Goal: Task Accomplishment & Management: Manage account settings

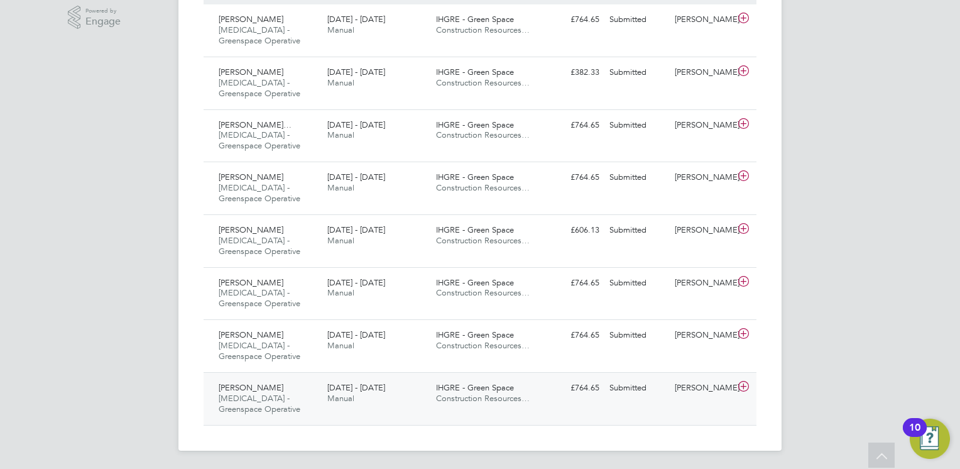
click at [253, 388] on span "Paul Scott" at bounding box center [251, 387] width 65 height 11
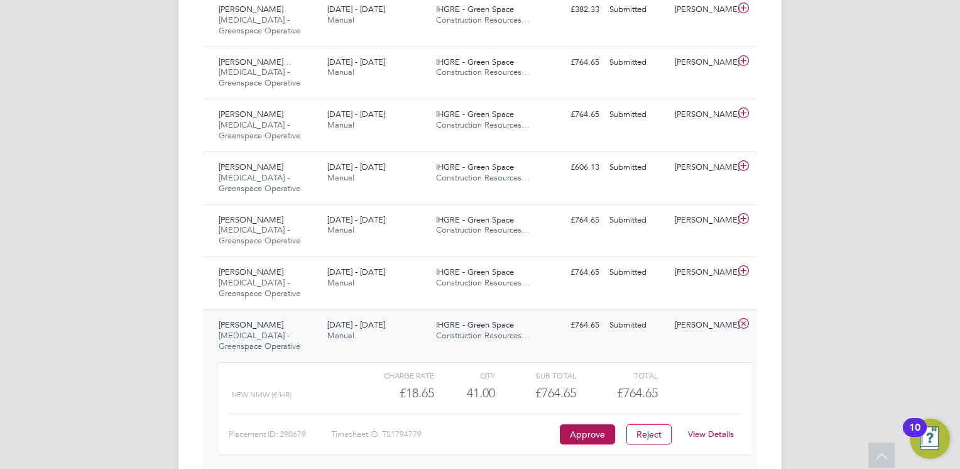
click at [690, 332] on div "James Fuller" at bounding box center [702, 325] width 65 height 21
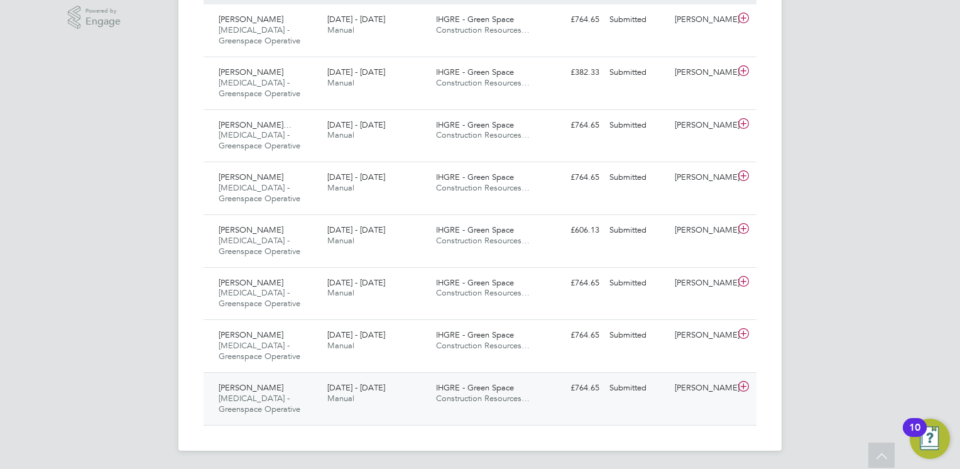
click at [505, 386] on span "IHGRE - Green Space" at bounding box center [475, 387] width 78 height 11
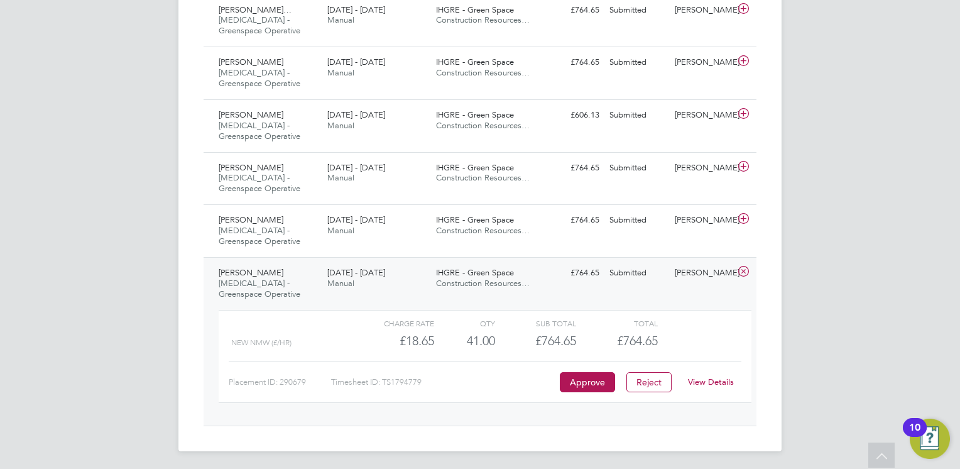
click at [259, 273] on div "Paul Scott HMS - Greenspace Operative 4 - 10 Aug 2025" at bounding box center [268, 284] width 109 height 42
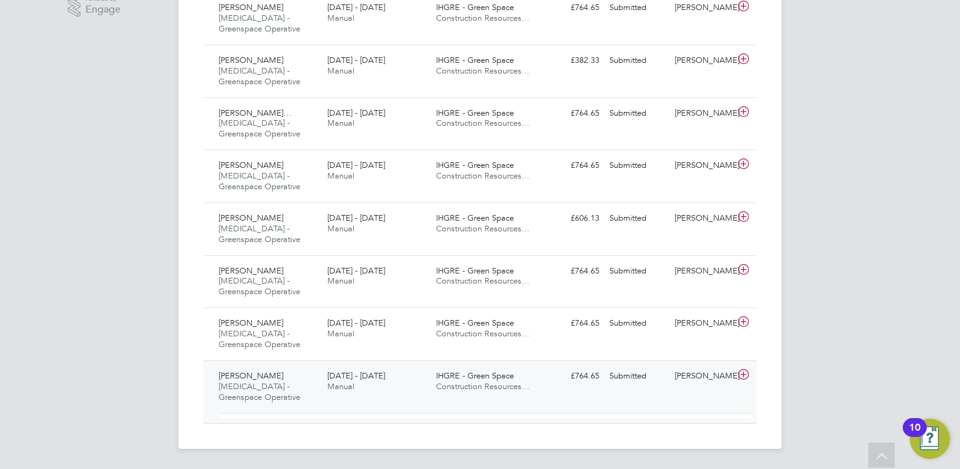
click at [259, 307] on div "Josh Banks HMS - Greenspace Operative 4 - 10 Aug 2025 4 - 10 Aug 2025 Manual IH…" at bounding box center [480, 333] width 553 height 53
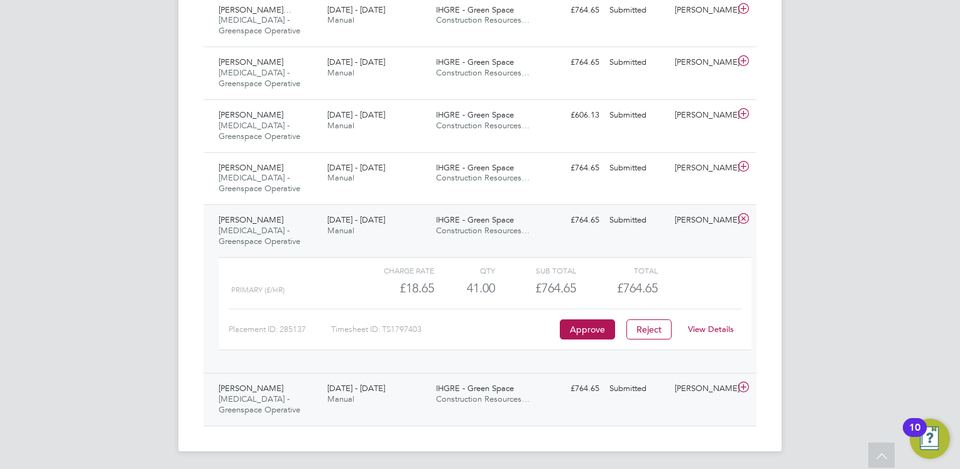
click at [242, 383] on span "Paul Scott" at bounding box center [251, 388] width 65 height 11
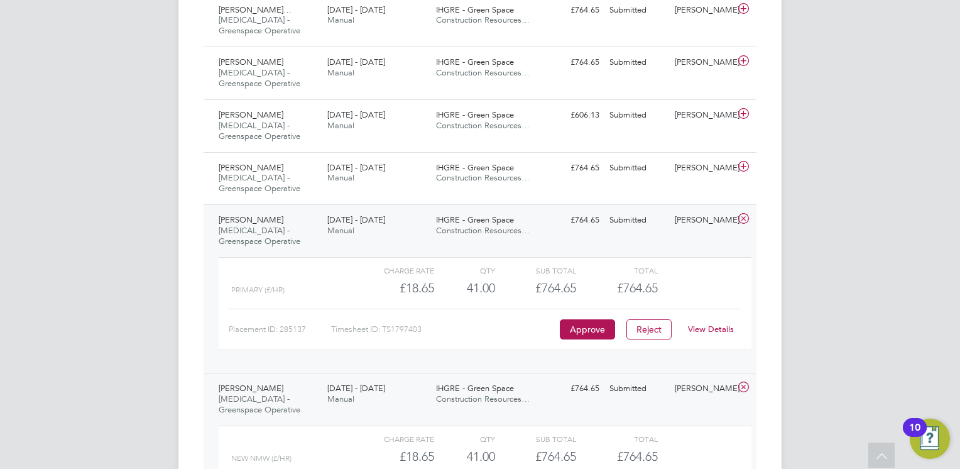
click at [242, 383] on span "Paul Scott" at bounding box center [251, 388] width 65 height 11
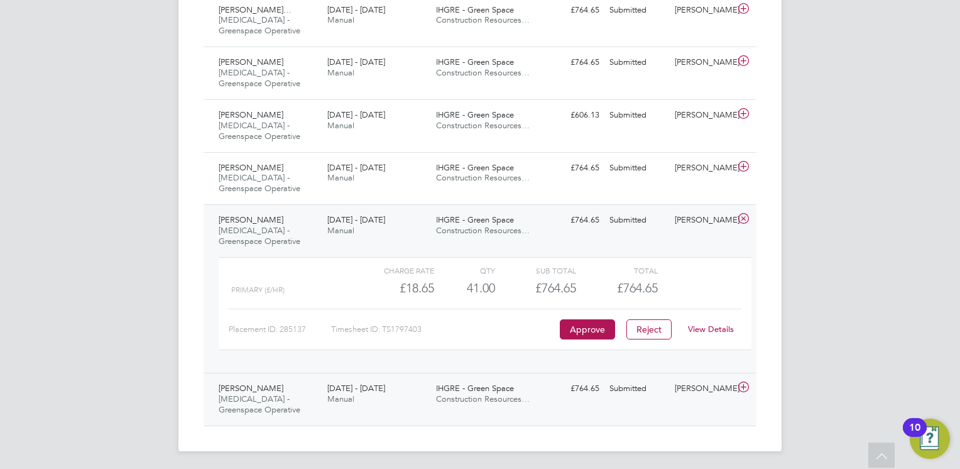
click at [242, 383] on span "Paul Scott" at bounding box center [251, 388] width 65 height 11
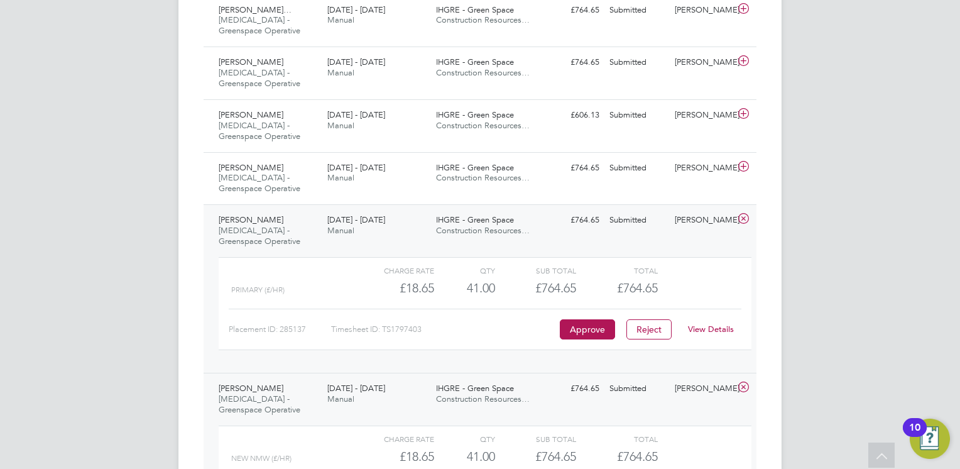
click at [242, 383] on span "Paul Scott" at bounding box center [251, 388] width 65 height 11
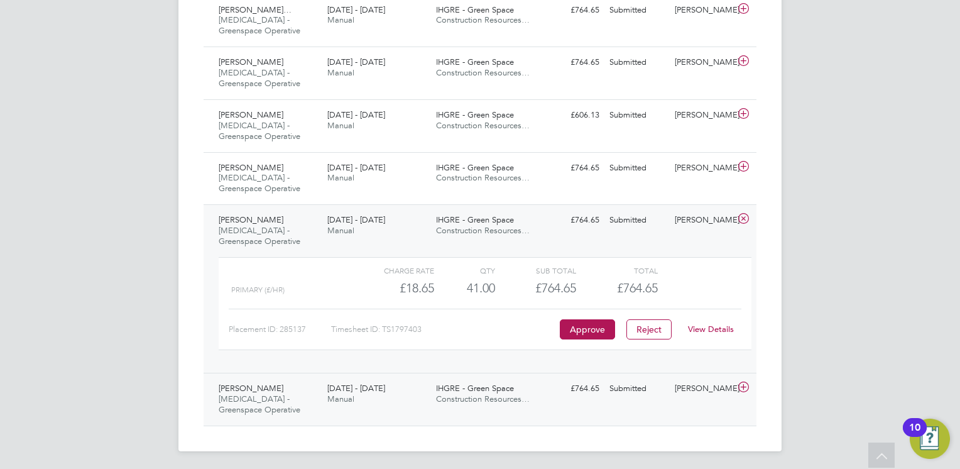
click at [741, 385] on icon at bounding box center [744, 387] width 16 height 10
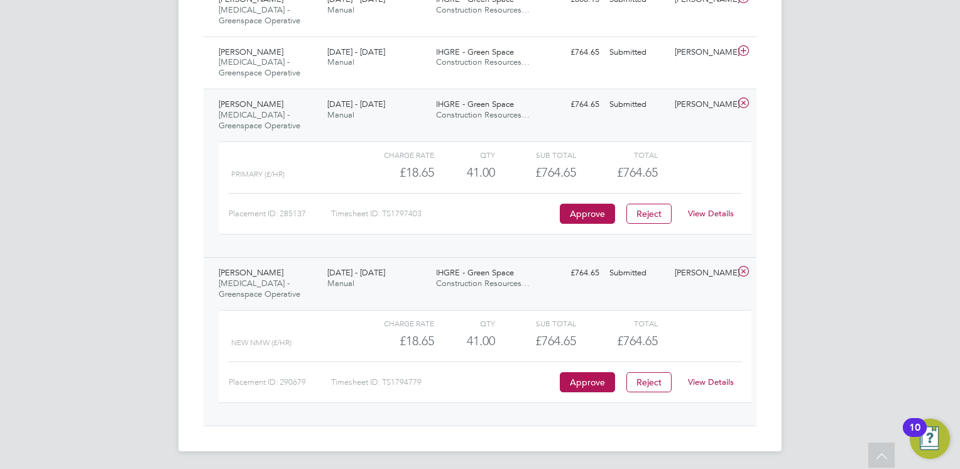
click at [700, 380] on link "View Details" at bounding box center [711, 381] width 46 height 11
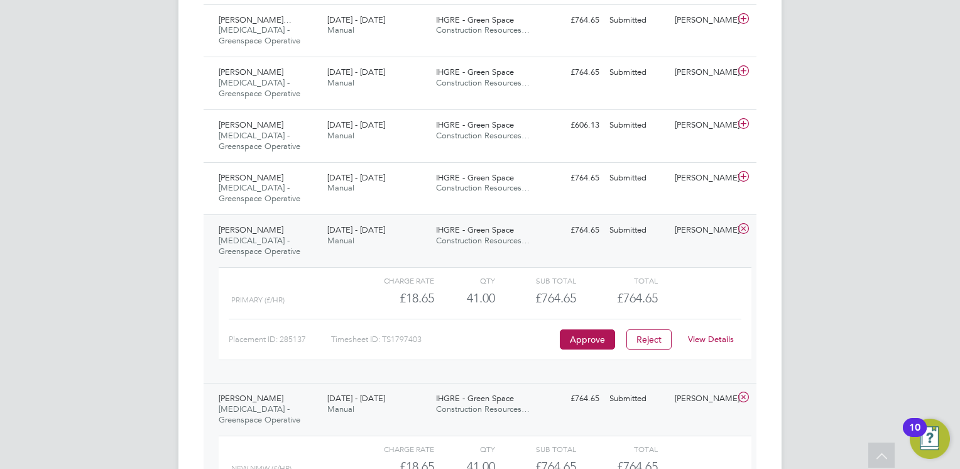
scroll to position [392, 0]
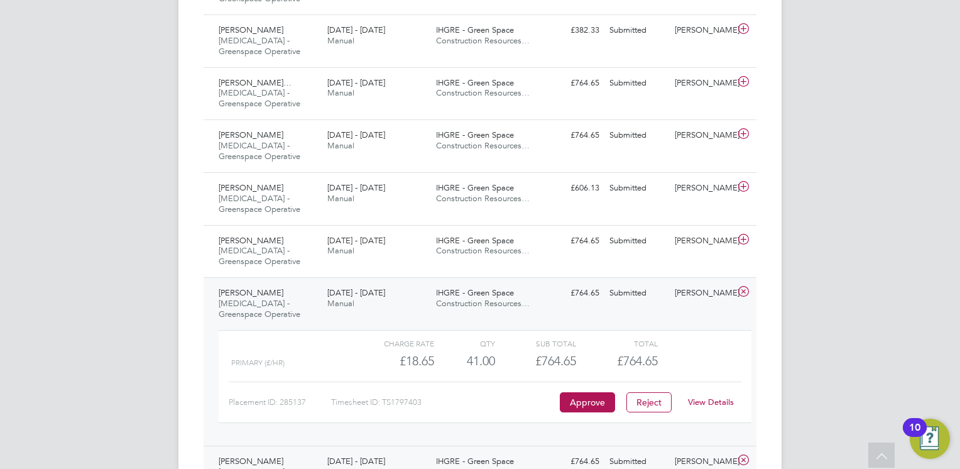
click at [744, 458] on icon at bounding box center [744, 460] width 16 height 10
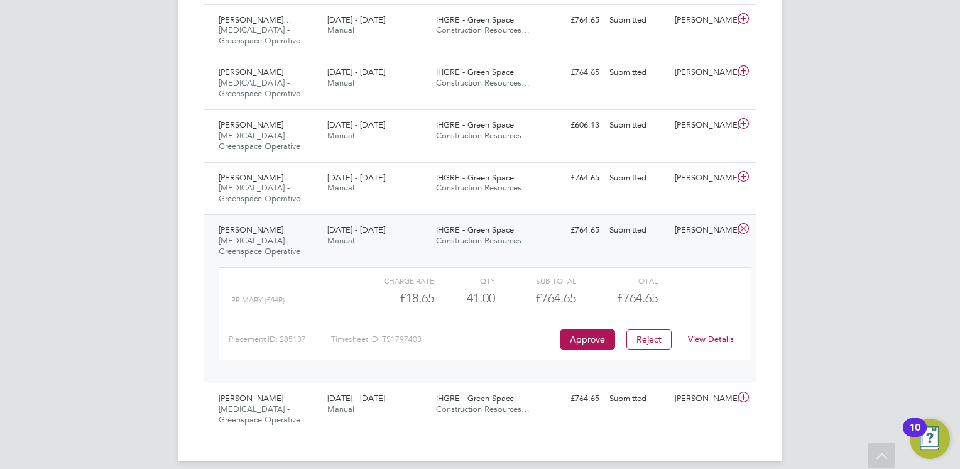
click at [726, 337] on link "View Details" at bounding box center [711, 339] width 46 height 11
click at [742, 232] on icon at bounding box center [744, 229] width 16 height 10
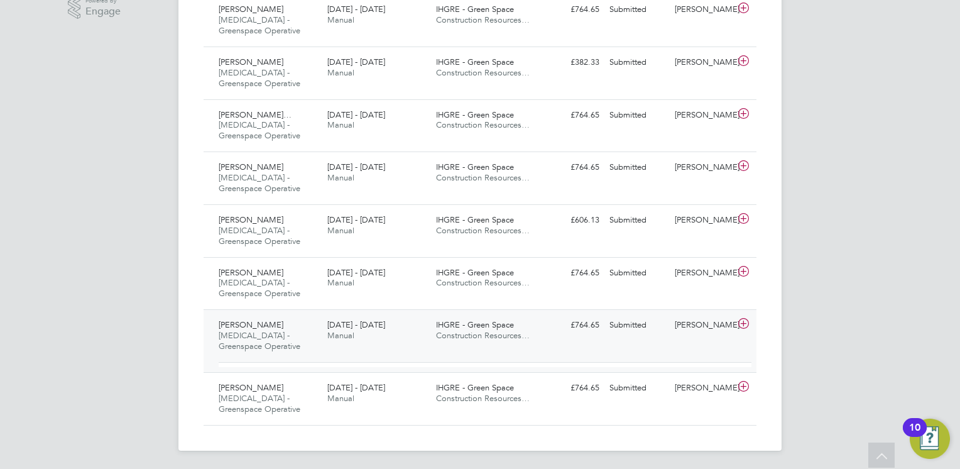
scroll to position [350, 0]
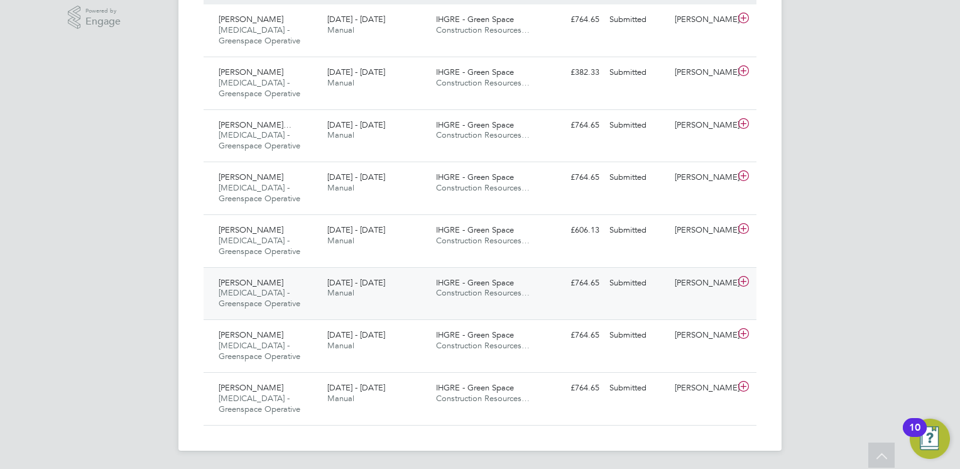
click at [446, 283] on span "IHGRE - Green Space" at bounding box center [475, 282] width 78 height 11
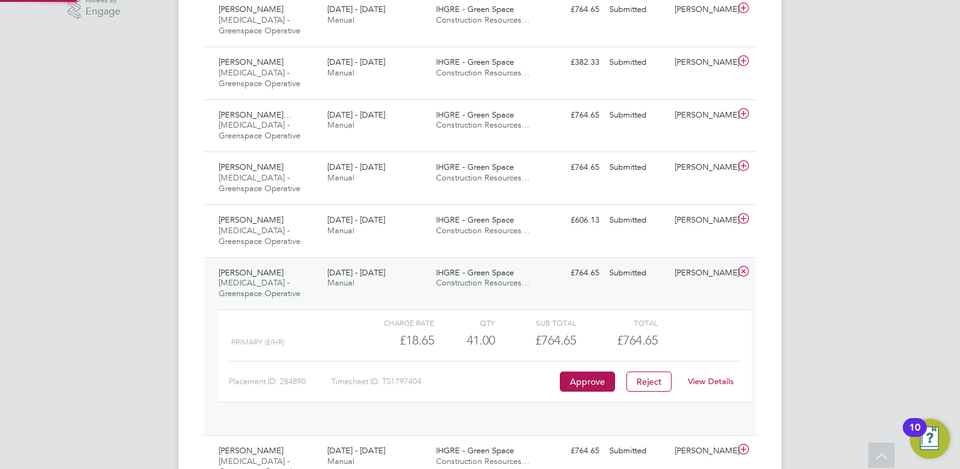
scroll to position [21, 122]
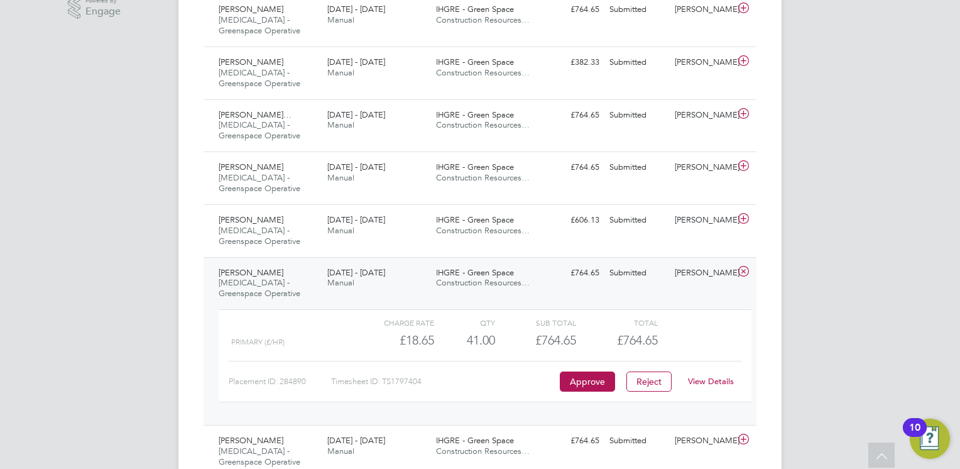
click at [717, 383] on link "View Details" at bounding box center [711, 381] width 46 height 11
click at [405, 268] on div "4 - 10 Aug 2025 Manual" at bounding box center [376, 278] width 109 height 31
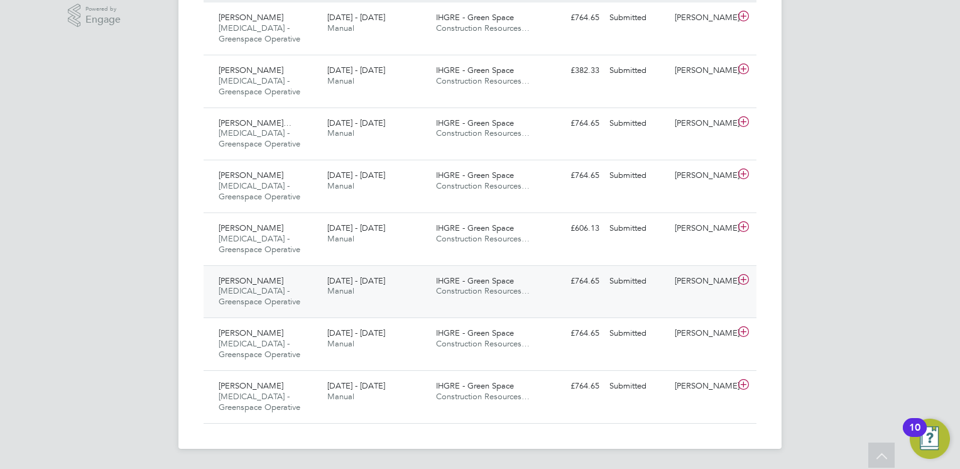
scroll to position [350, 0]
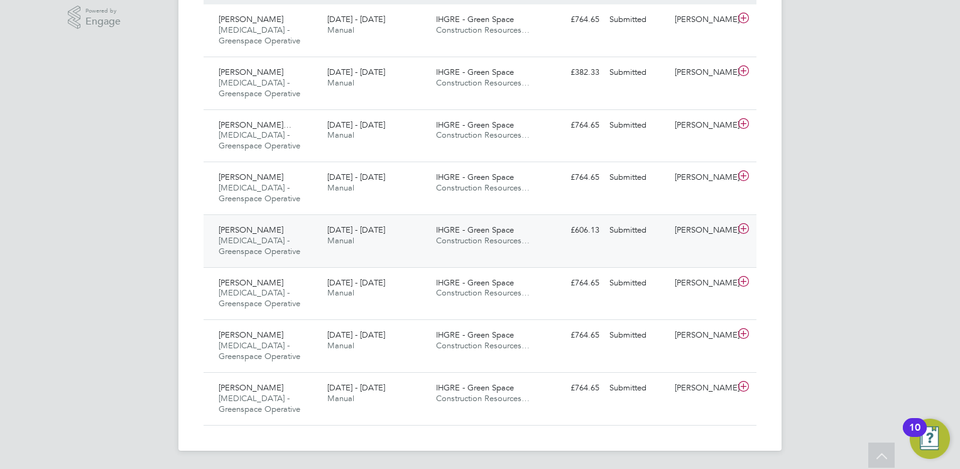
click at [367, 227] on span "4 - 10 Aug 2025" at bounding box center [356, 229] width 58 height 11
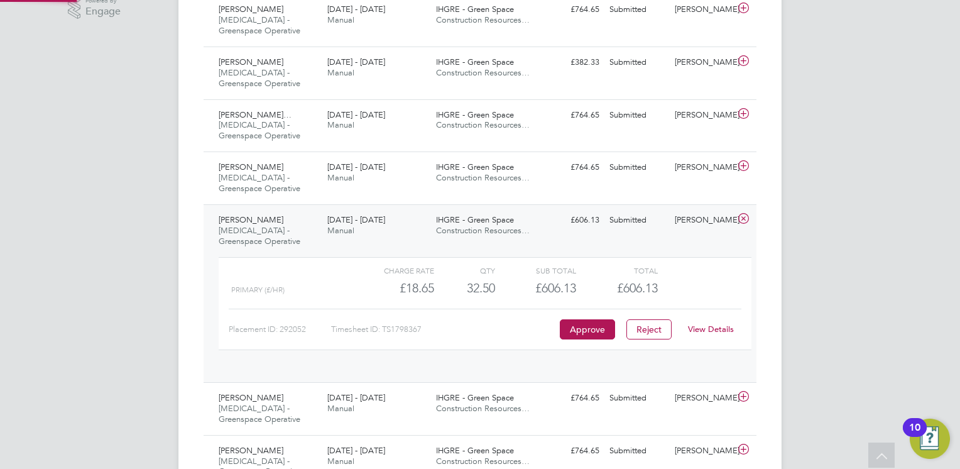
scroll to position [21, 122]
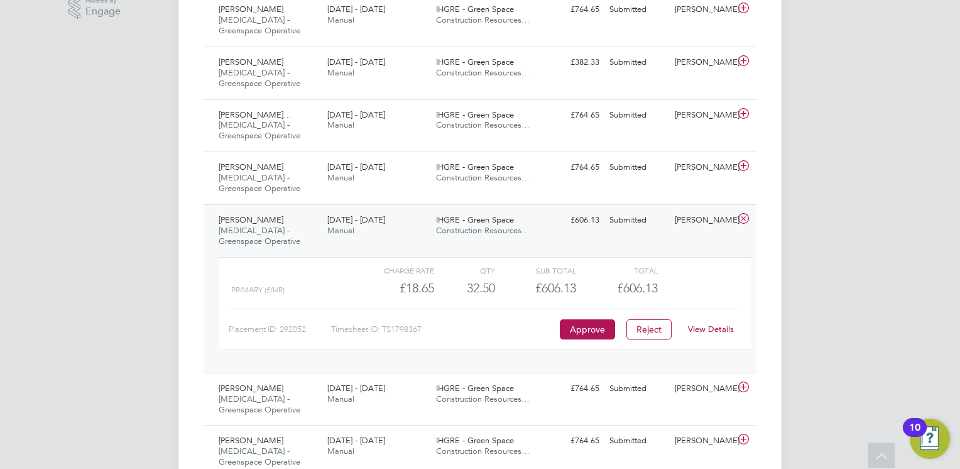
click at [709, 325] on link "View Details" at bounding box center [711, 329] width 46 height 11
click at [745, 216] on icon at bounding box center [744, 219] width 16 height 10
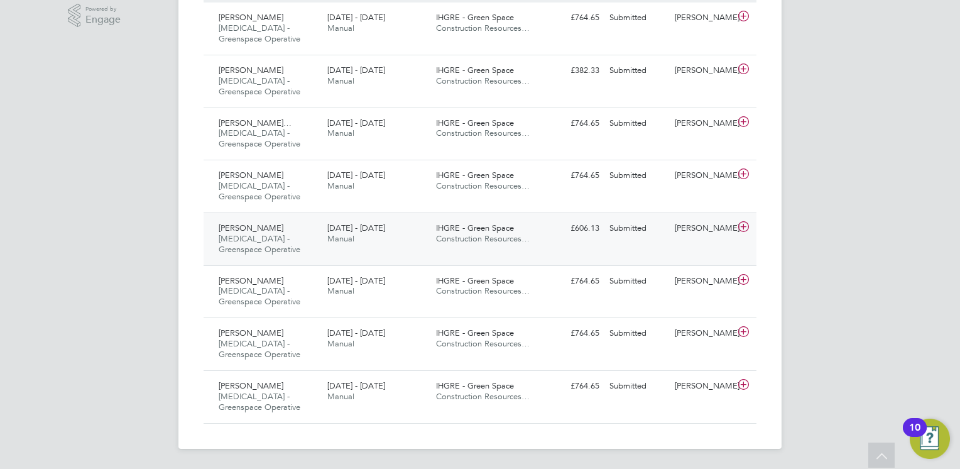
scroll to position [350, 0]
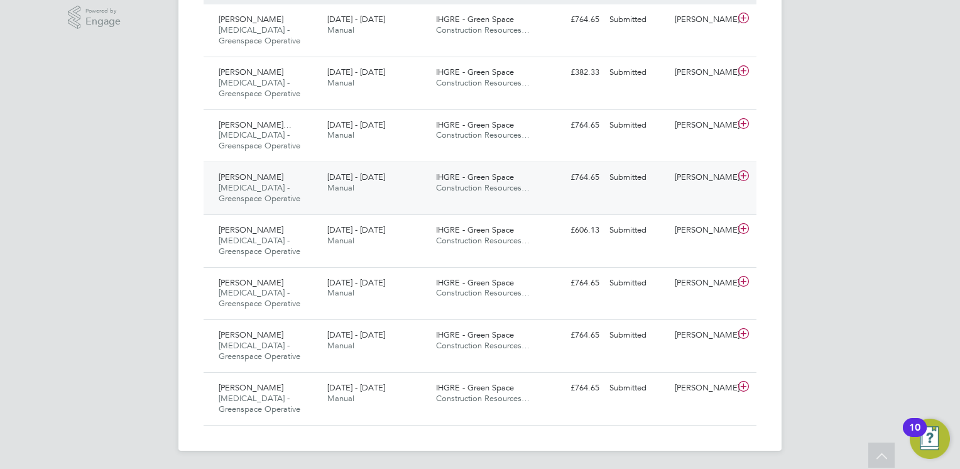
click at [505, 181] on span "IHGRE - Green Space" at bounding box center [475, 177] width 78 height 11
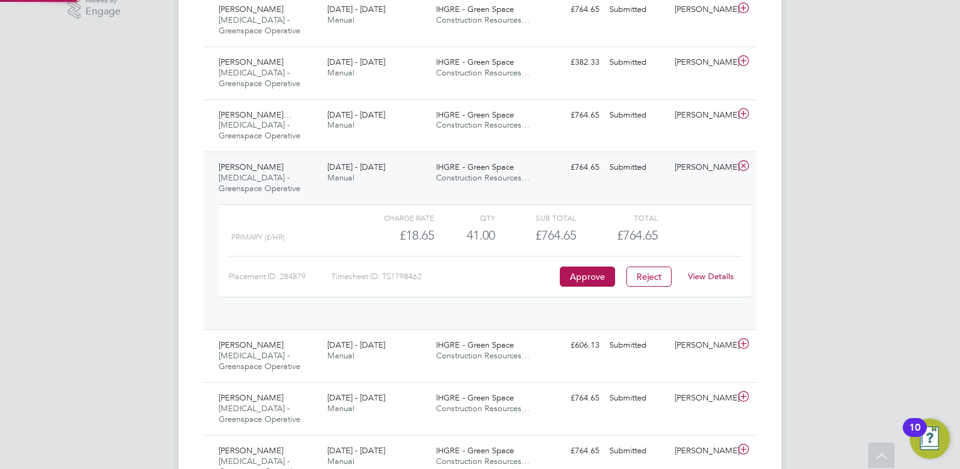
scroll to position [21, 122]
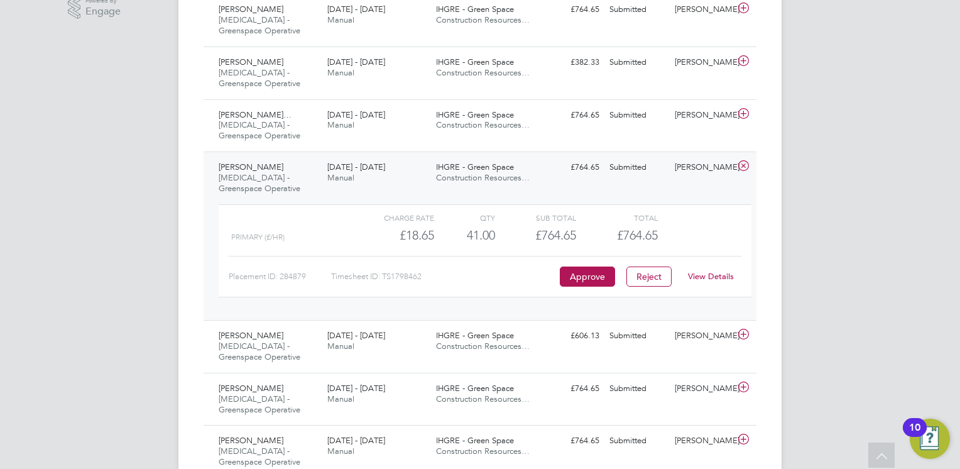
click at [703, 273] on link "View Details" at bounding box center [711, 276] width 46 height 11
click at [372, 161] on span "4 - 10 Aug 2025" at bounding box center [356, 166] width 58 height 11
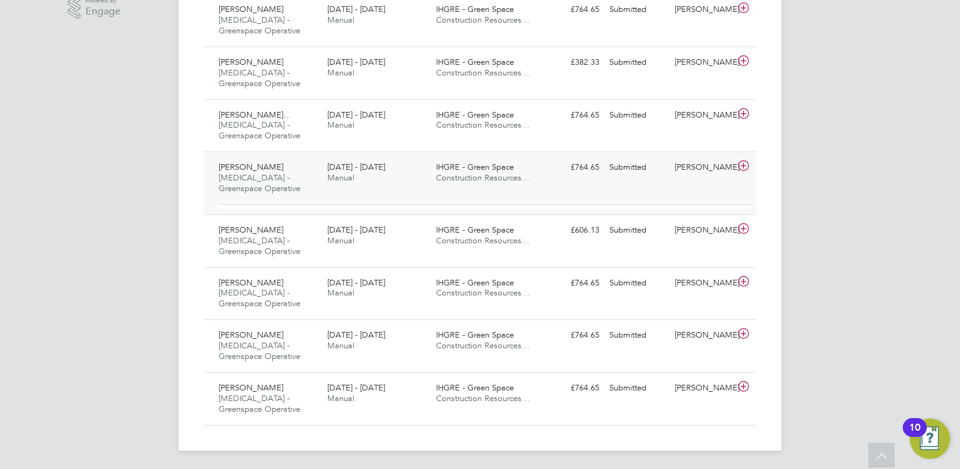
scroll to position [350, 0]
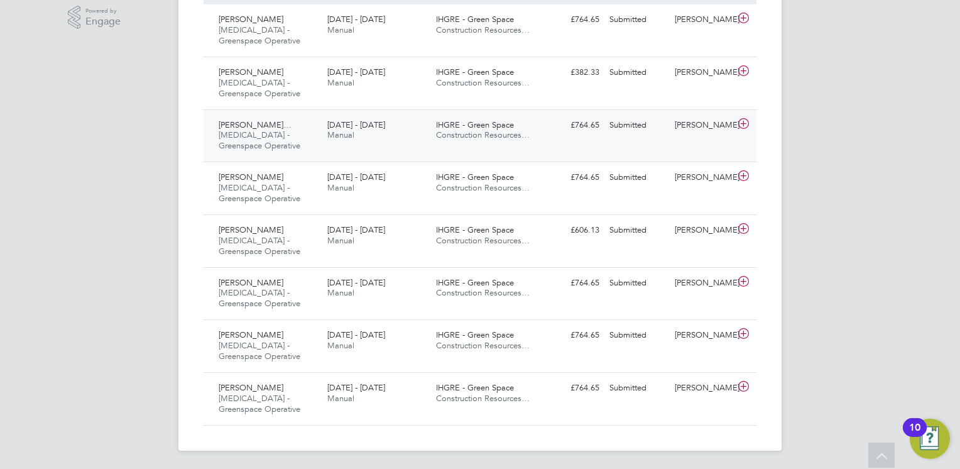
click at [276, 126] on span "Lawrence Alfred Elliott…" at bounding box center [255, 124] width 73 height 11
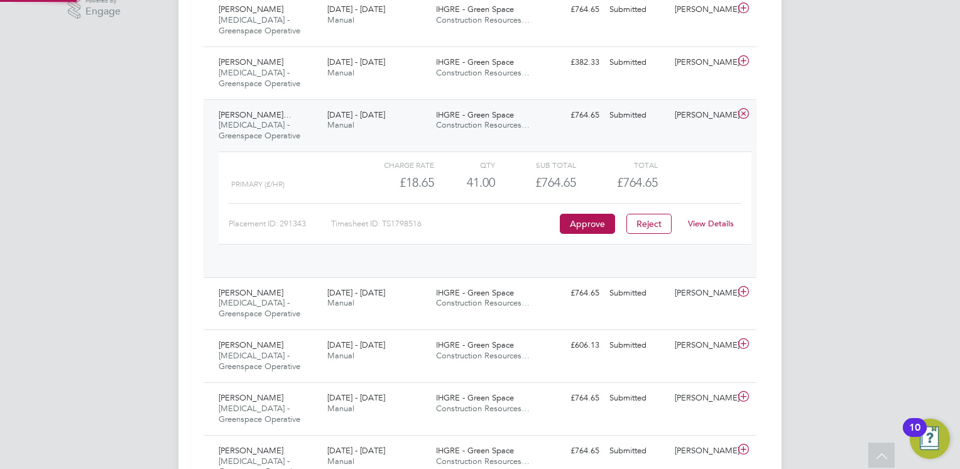
scroll to position [21, 122]
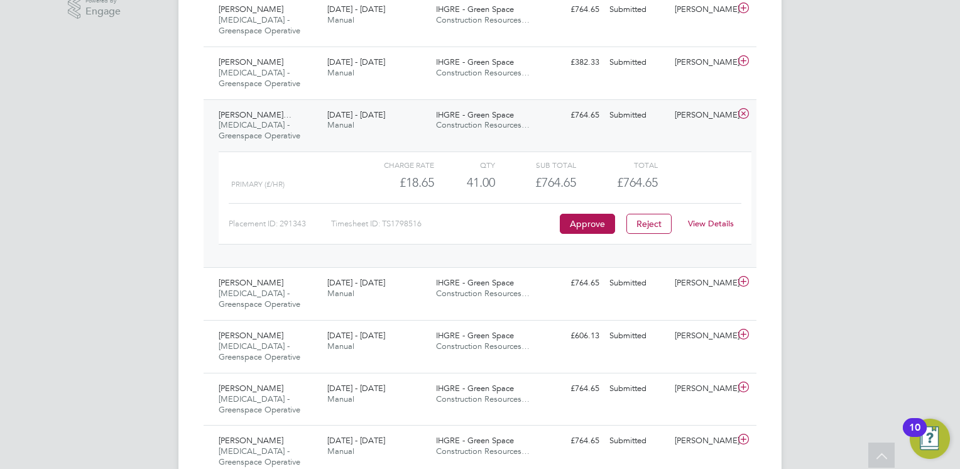
click at [702, 220] on link "View Details" at bounding box center [711, 223] width 46 height 11
click at [344, 124] on span "Manual" at bounding box center [340, 124] width 27 height 11
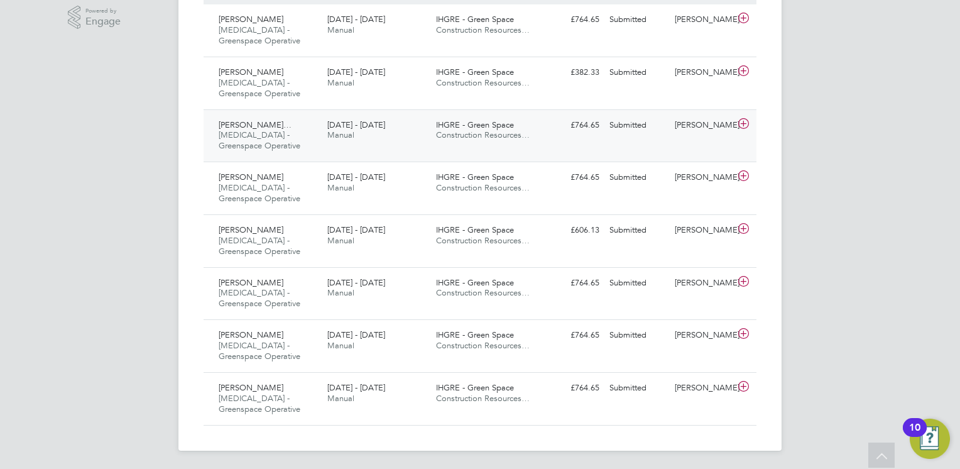
scroll to position [161, 0]
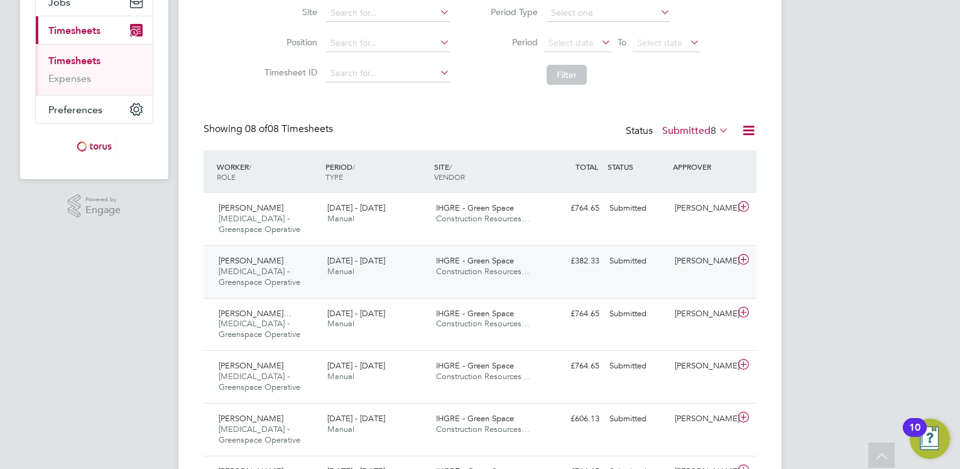
click at [247, 262] on span "Chris Stewart" at bounding box center [251, 260] width 65 height 11
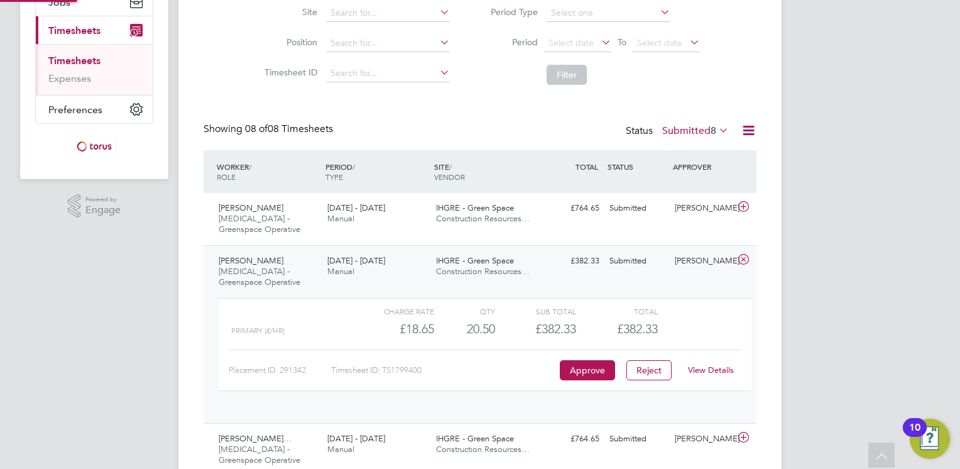
scroll to position [21, 122]
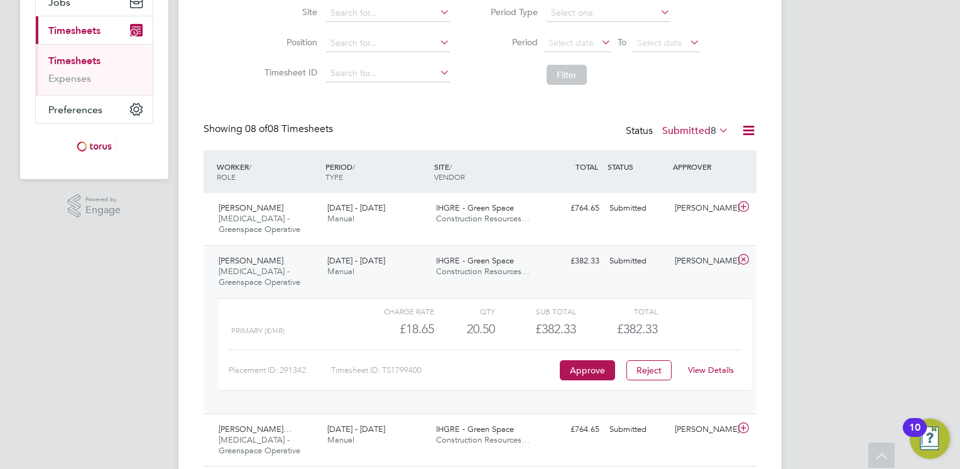
click at [706, 373] on link "View Details" at bounding box center [711, 369] width 46 height 11
click at [407, 255] on div "4 - 10 Aug 2025 Manual" at bounding box center [376, 266] width 109 height 31
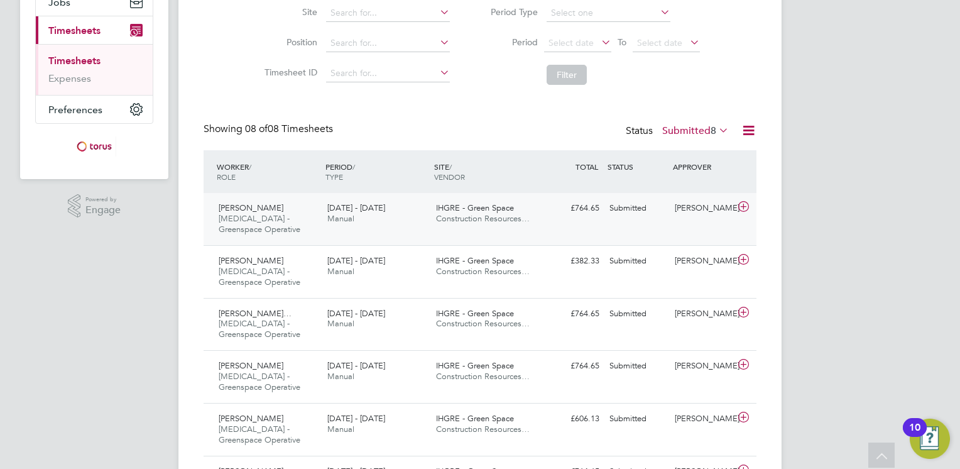
click at [264, 210] on span "[PERSON_NAME]" at bounding box center [251, 207] width 65 height 11
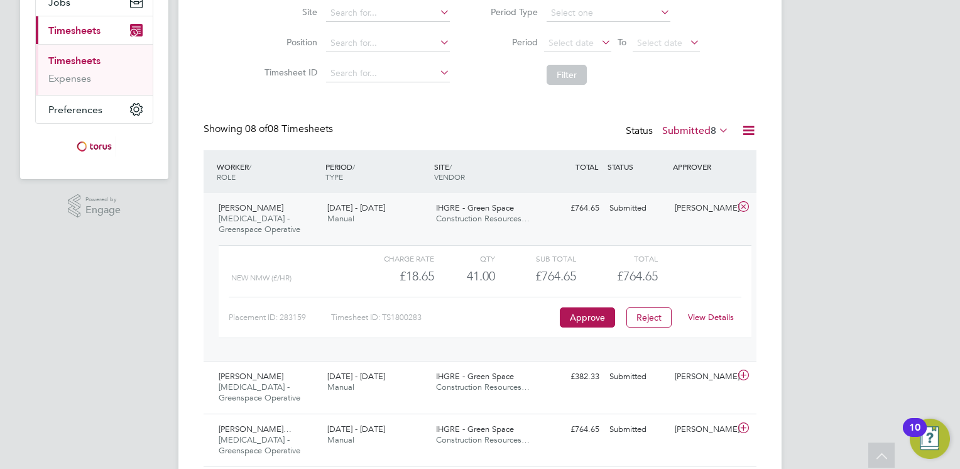
click at [723, 315] on link "View Details" at bounding box center [711, 317] width 46 height 11
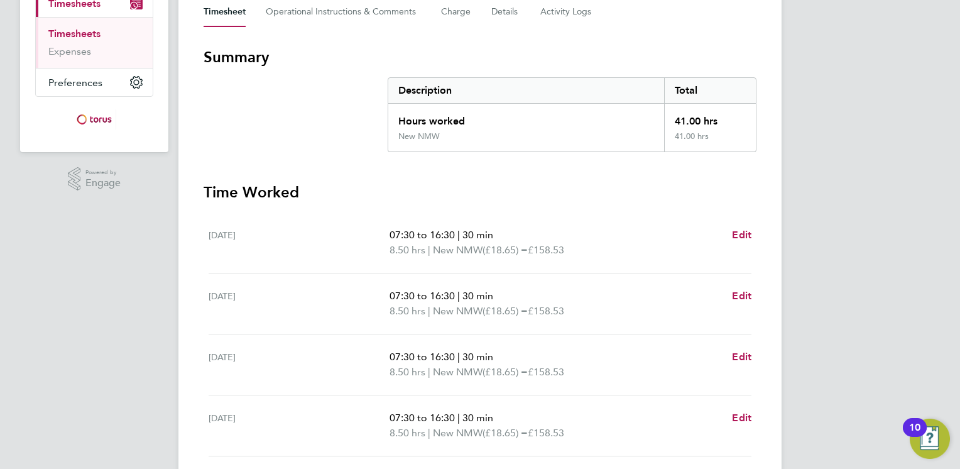
scroll to position [314, 0]
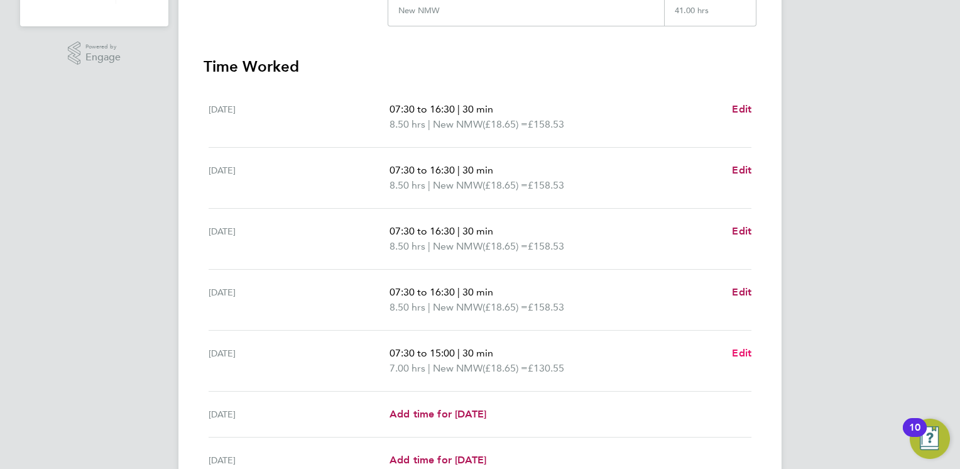
click at [734, 352] on span "Edit" at bounding box center [741, 353] width 19 height 12
select select "30"
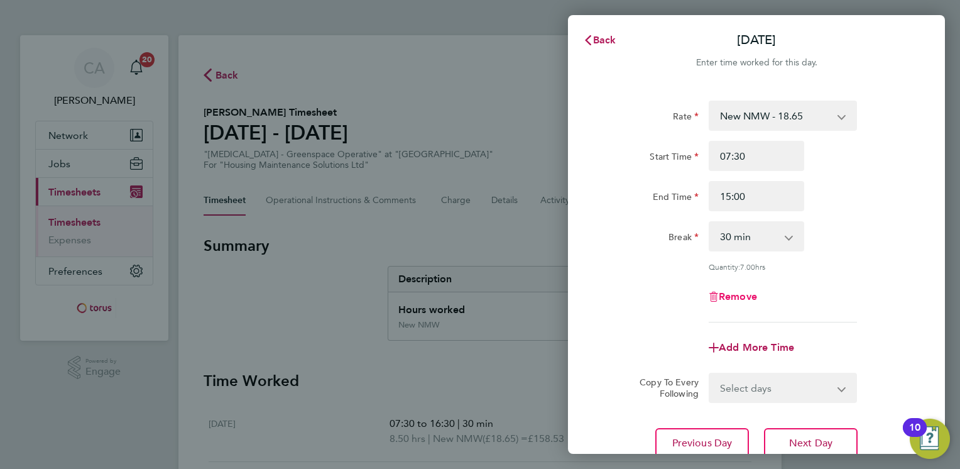
click at [713, 298] on icon "button" at bounding box center [714, 297] width 10 height 10
select select "null"
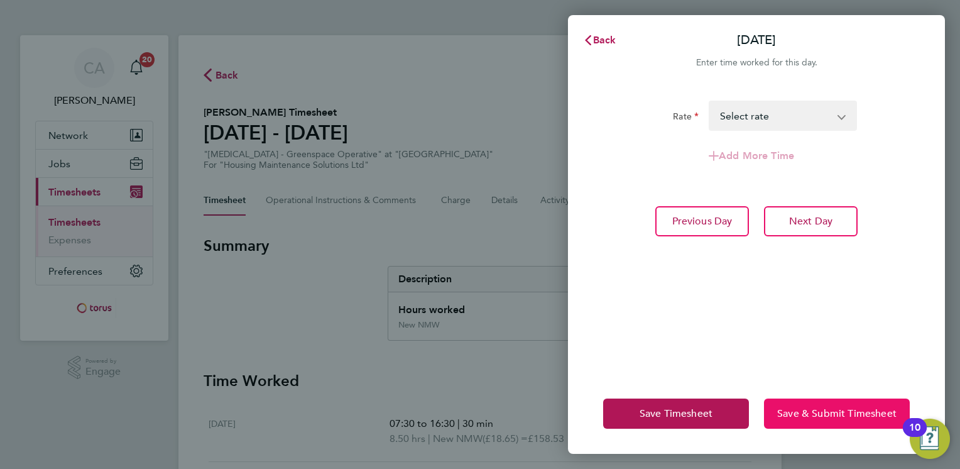
click at [795, 417] on span "Save & Submit Timesheet" at bounding box center [836, 413] width 119 height 13
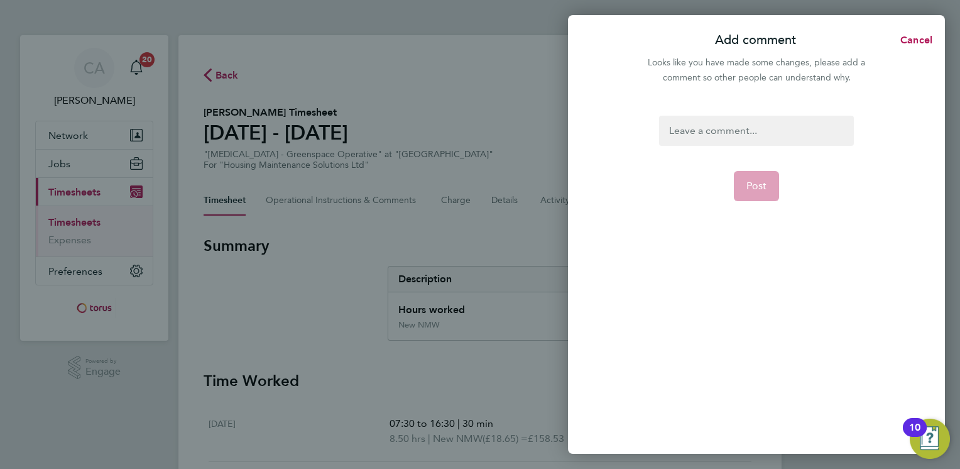
click at [754, 134] on div at bounding box center [756, 131] width 194 height 30
click at [755, 134] on div at bounding box center [756, 131] width 194 height 30
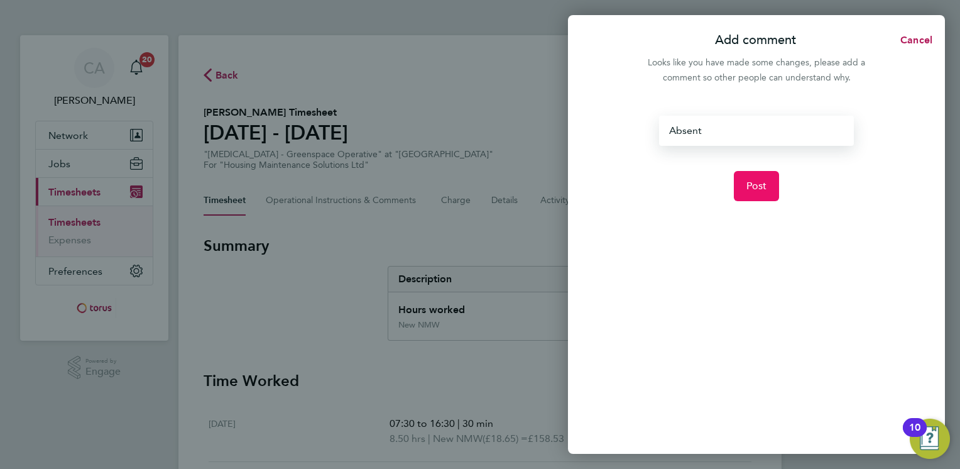
click at [743, 191] on button "Post" at bounding box center [757, 186] width 46 height 30
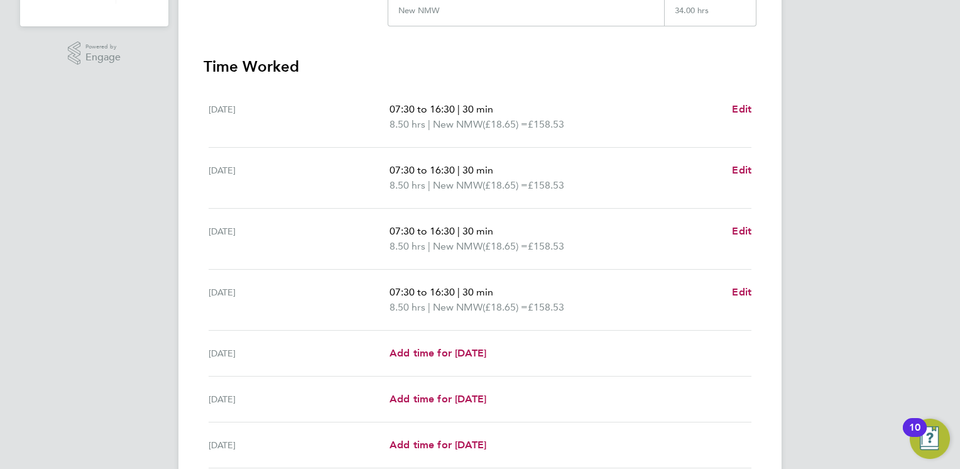
scroll to position [422, 0]
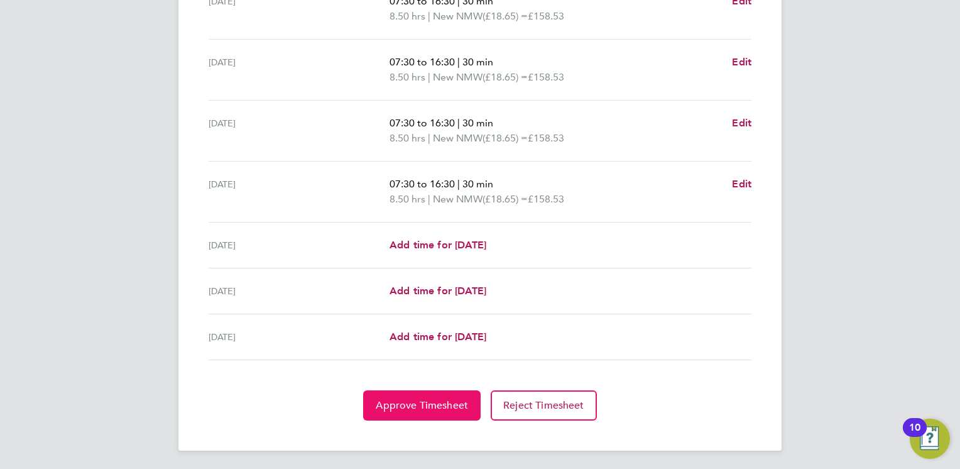
click at [415, 406] on span "Approve Timesheet" at bounding box center [422, 405] width 92 height 13
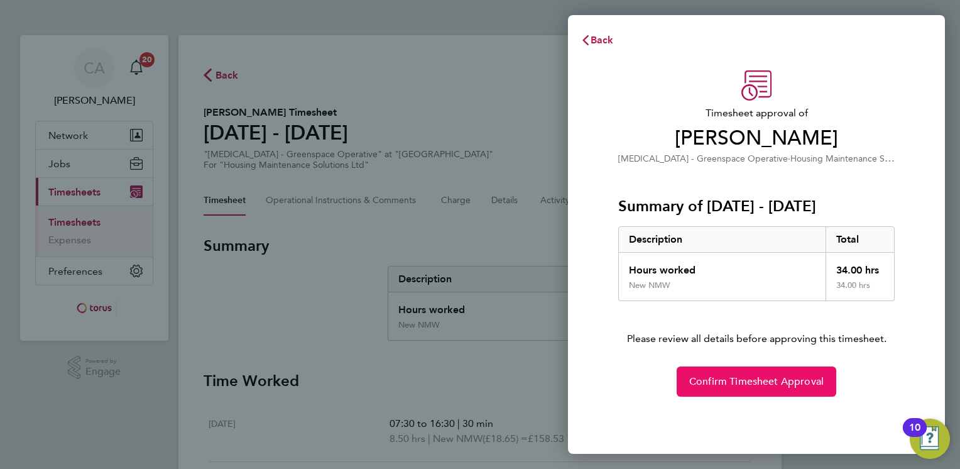
click at [782, 380] on span "Confirm Timesheet Approval" at bounding box center [756, 381] width 134 height 13
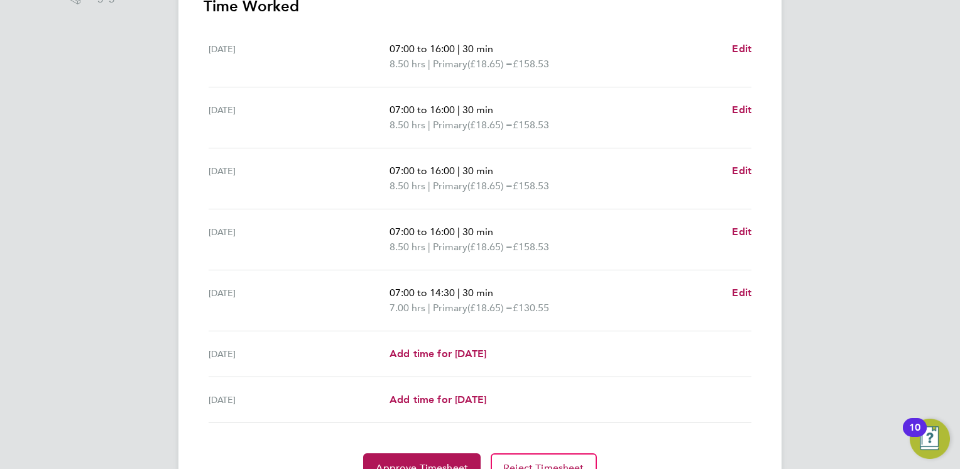
scroll to position [437, 0]
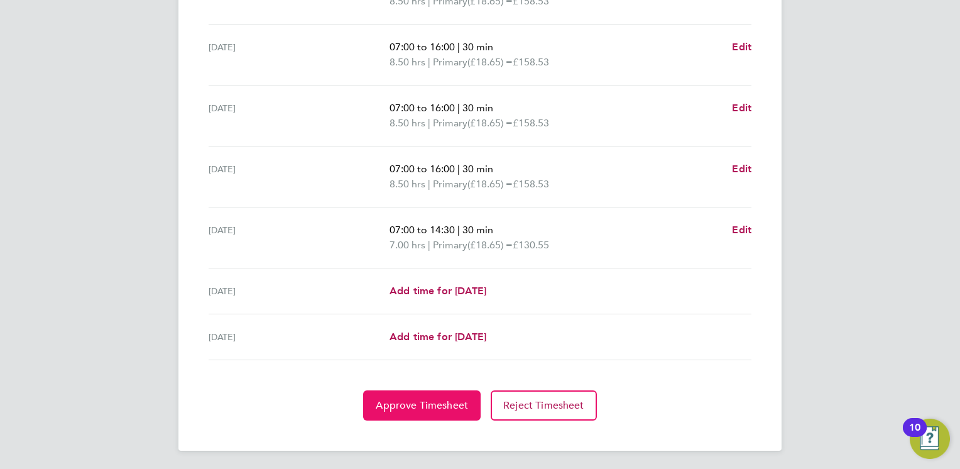
click at [431, 408] on span "Approve Timesheet" at bounding box center [422, 405] width 92 height 13
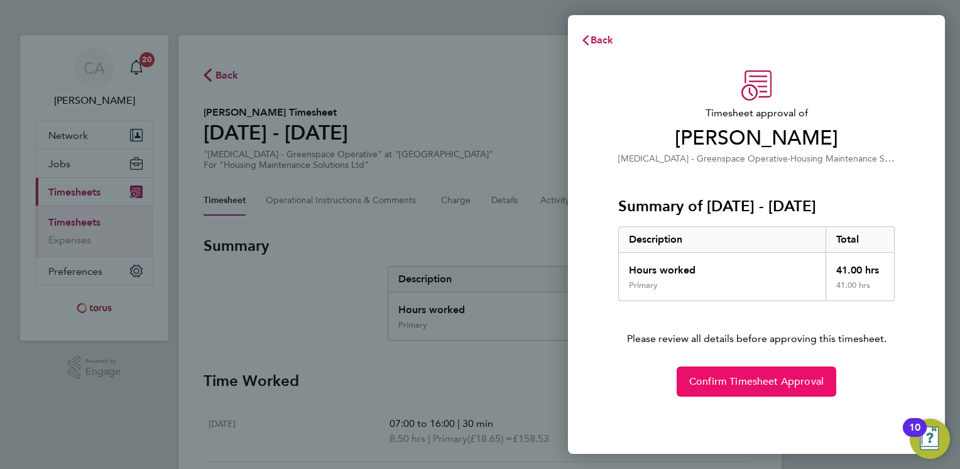
click at [741, 386] on span "Confirm Timesheet Approval" at bounding box center [756, 381] width 134 height 13
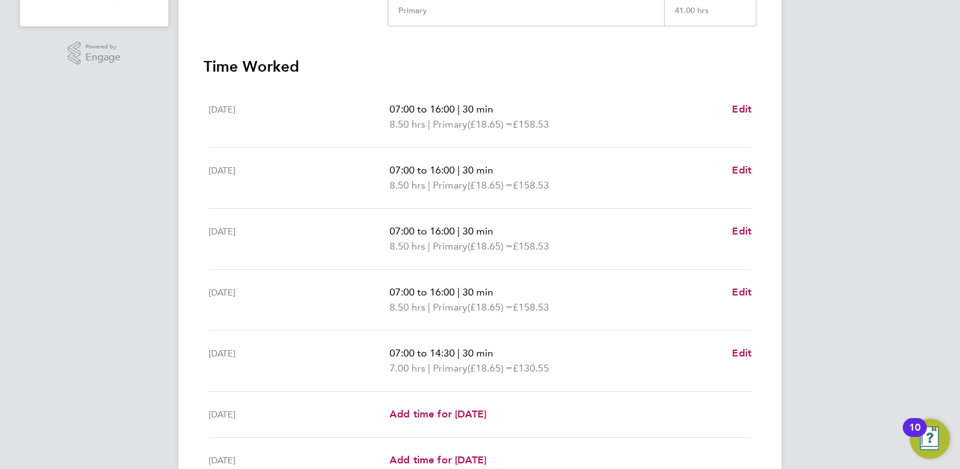
scroll to position [437, 0]
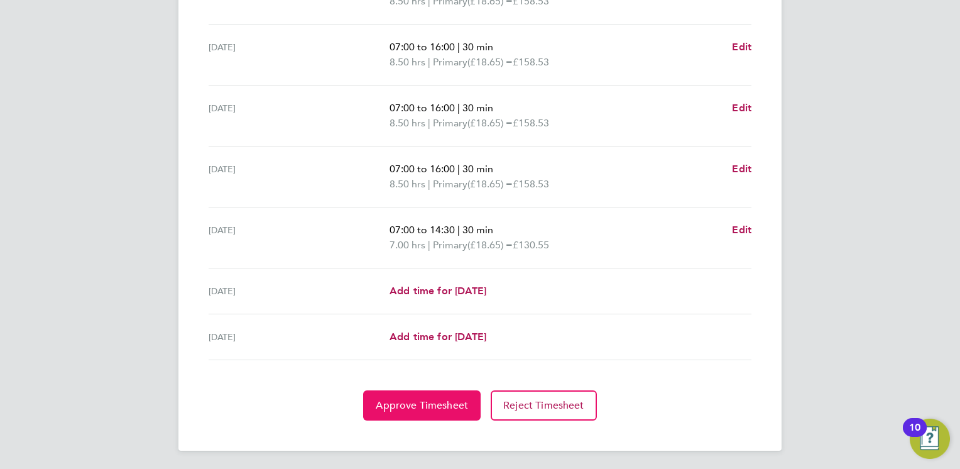
click at [430, 406] on span "Approve Timesheet" at bounding box center [422, 405] width 92 height 13
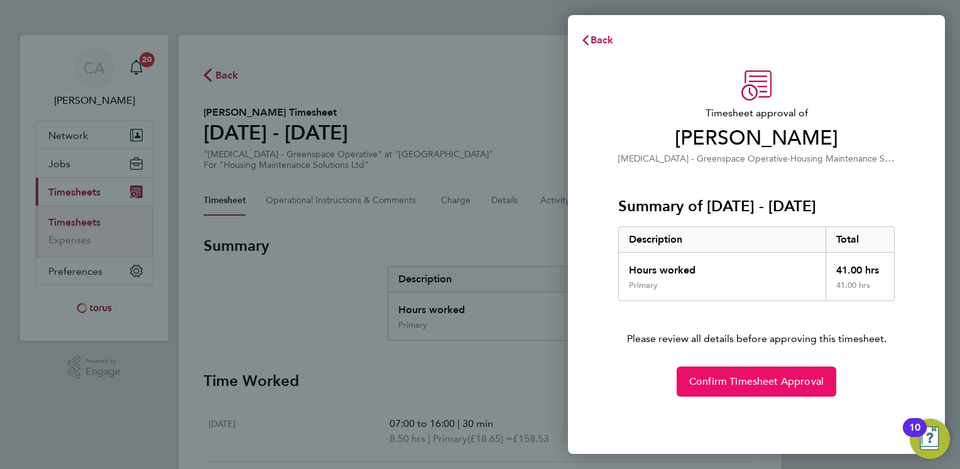
click at [742, 377] on span "Confirm Timesheet Approval" at bounding box center [756, 381] width 134 height 13
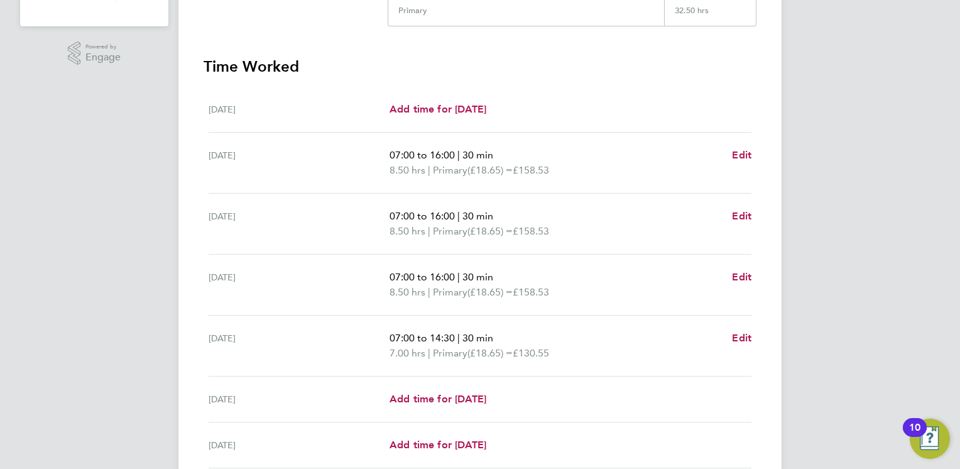
scroll to position [422, 0]
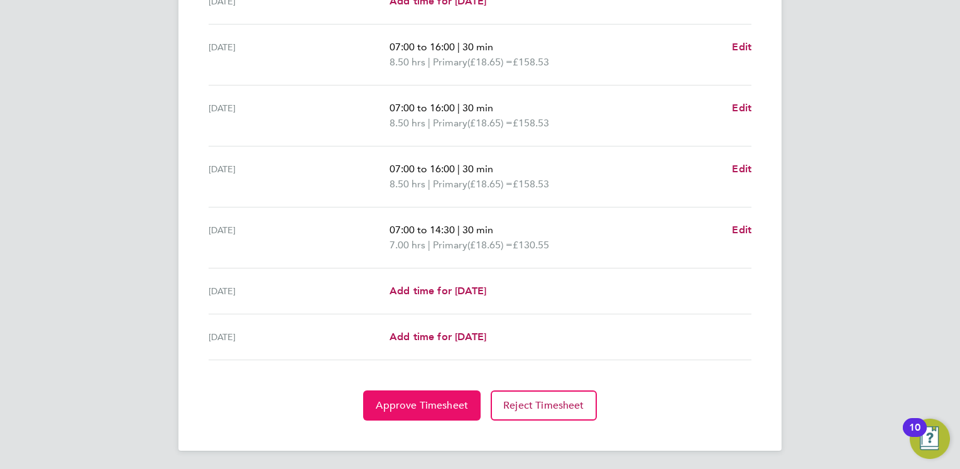
click at [422, 408] on span "Approve Timesheet" at bounding box center [422, 405] width 92 height 13
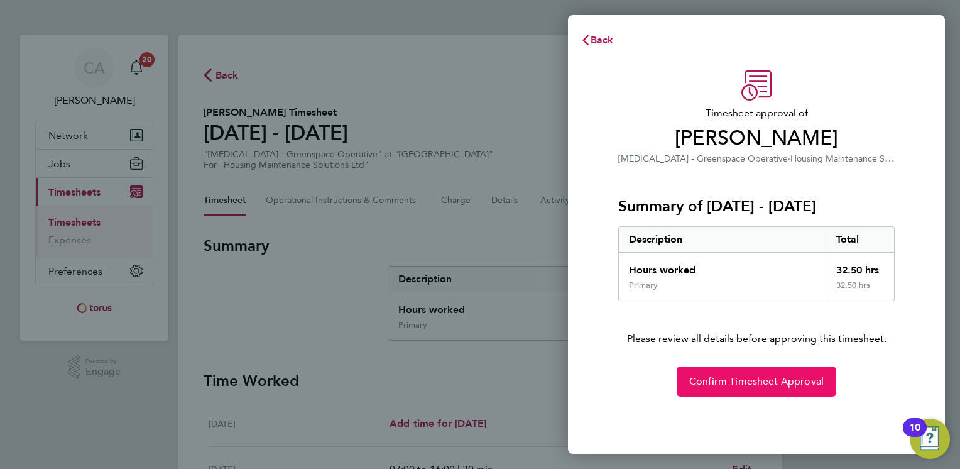
click at [736, 383] on span "Confirm Timesheet Approval" at bounding box center [756, 381] width 134 height 13
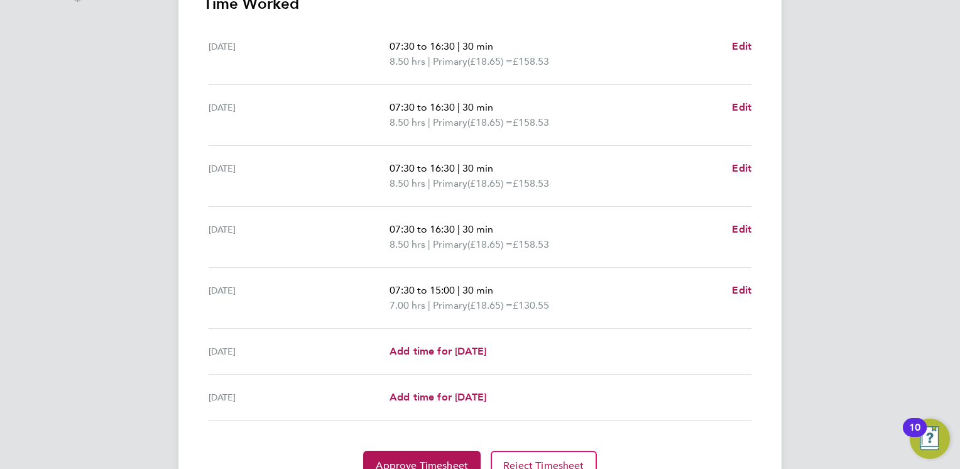
scroll to position [437, 0]
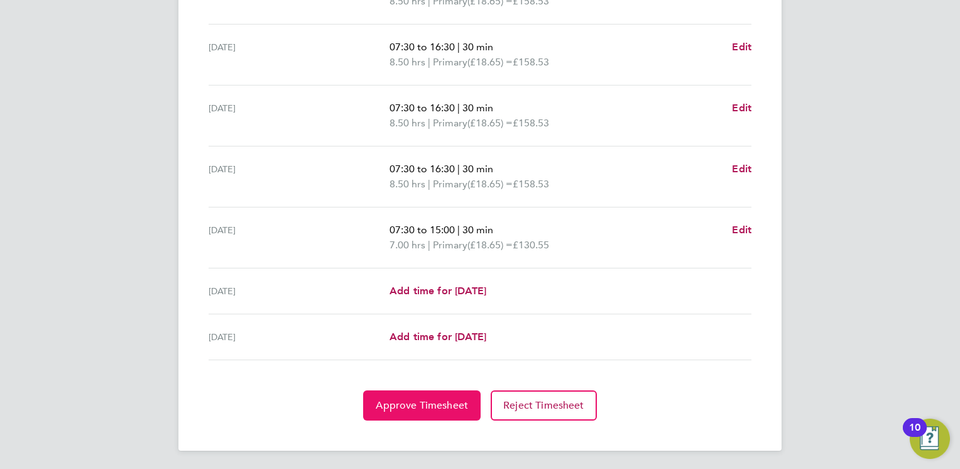
click at [421, 406] on span "Approve Timesheet" at bounding box center [422, 405] width 92 height 13
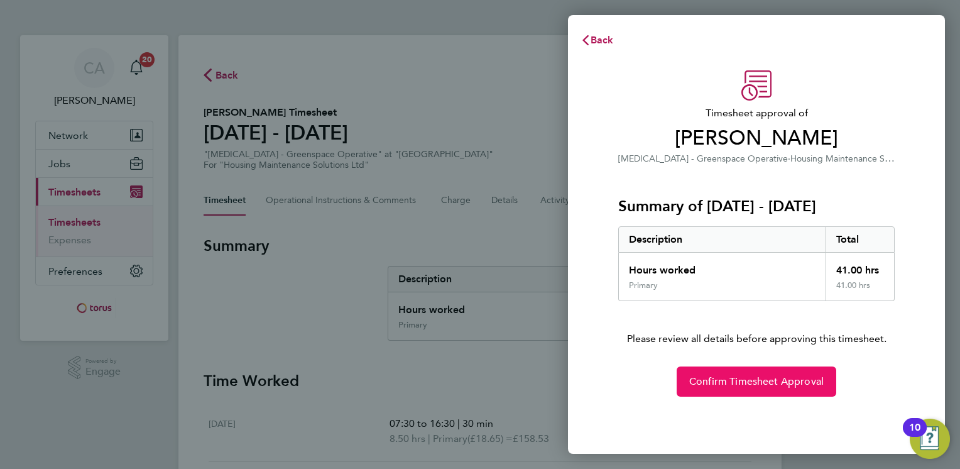
click at [750, 377] on span "Confirm Timesheet Approval" at bounding box center [756, 381] width 134 height 13
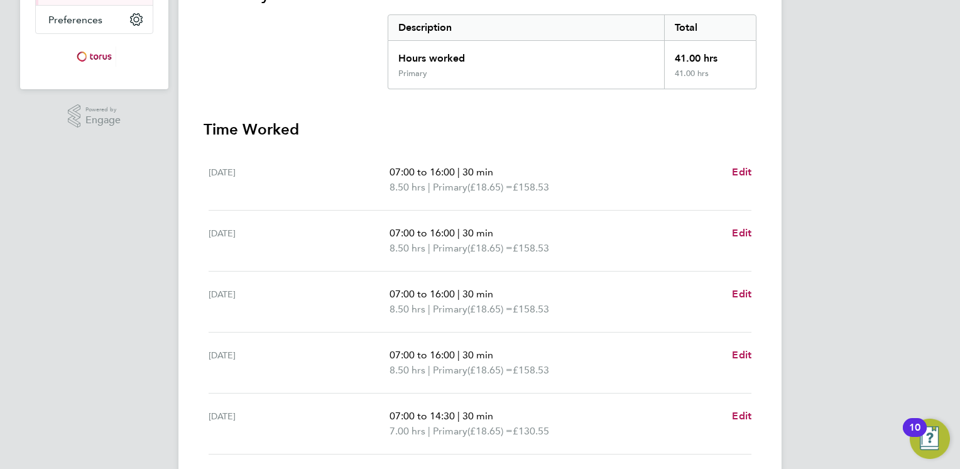
scroll to position [437, 0]
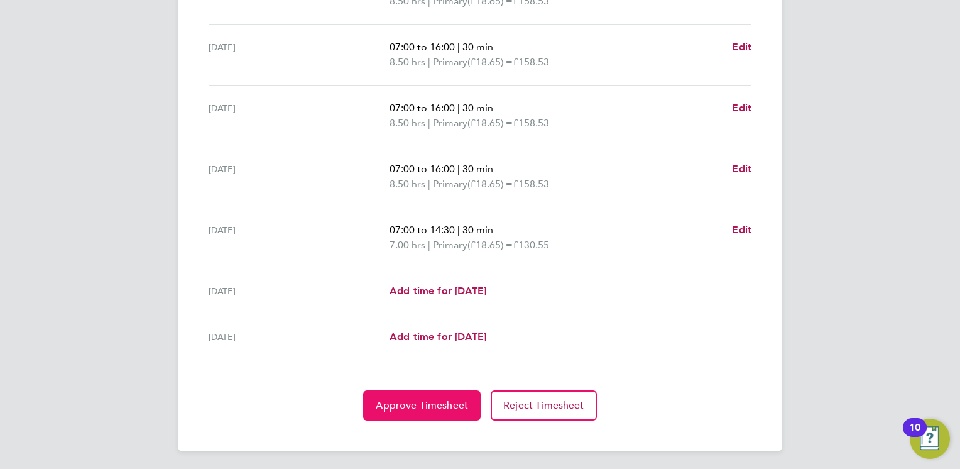
click at [419, 396] on button "Approve Timesheet" at bounding box center [421, 405] width 117 height 30
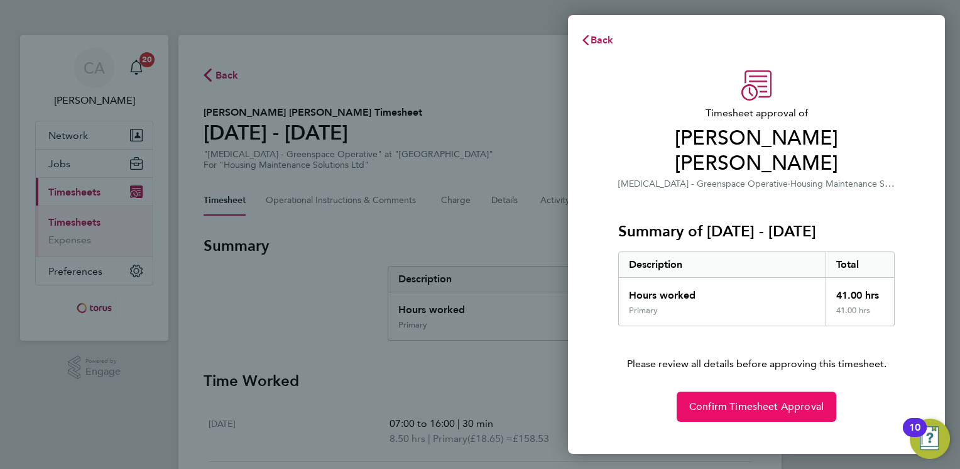
click at [741, 411] on span "Confirm Timesheet Approval" at bounding box center [756, 406] width 134 height 13
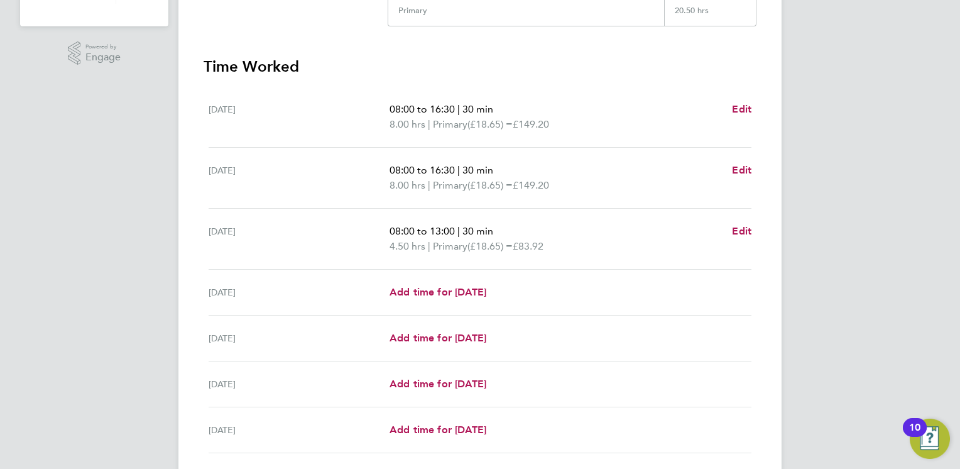
scroll to position [407, 0]
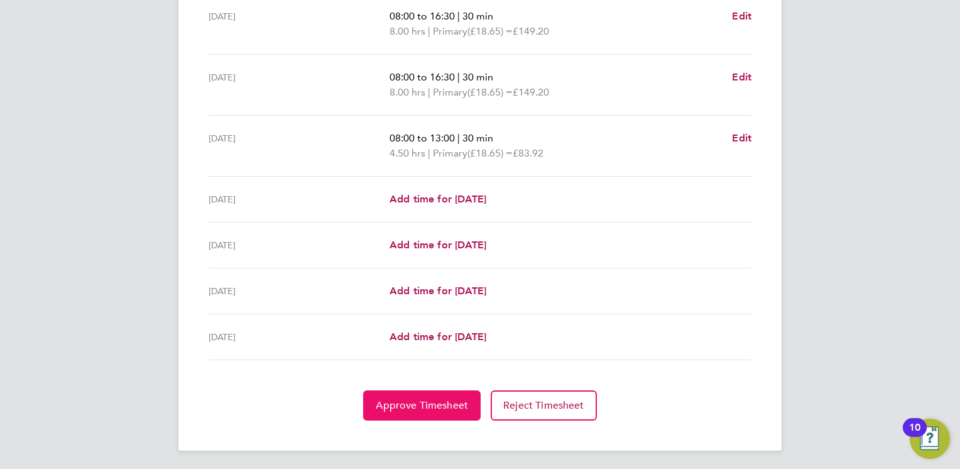
click at [402, 404] on span "Approve Timesheet" at bounding box center [422, 405] width 92 height 13
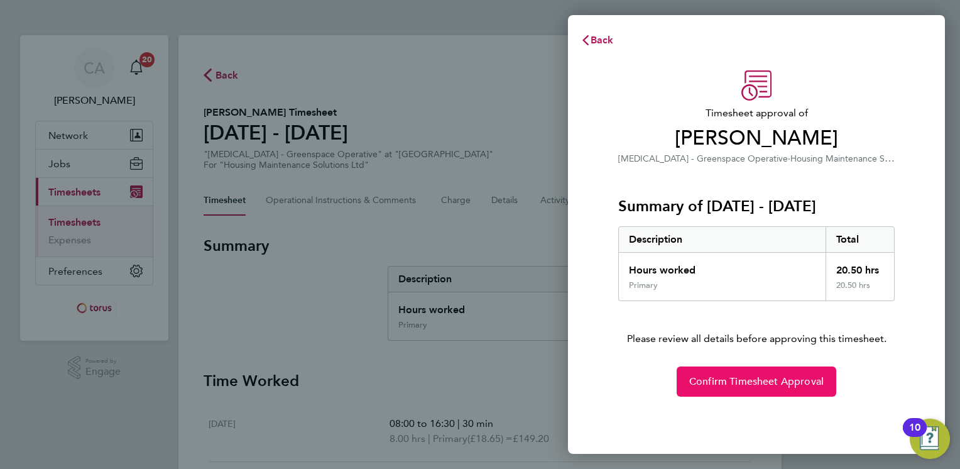
click at [718, 375] on span "Confirm Timesheet Approval" at bounding box center [756, 381] width 134 height 13
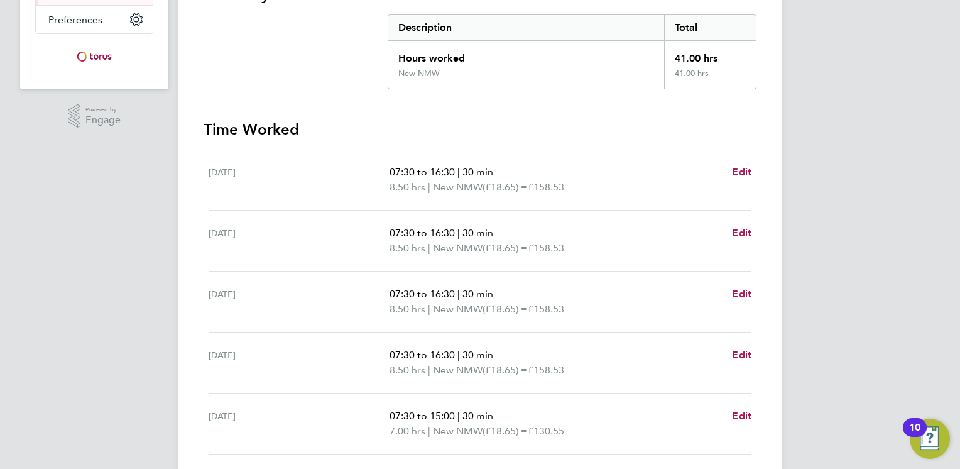
scroll to position [437, 0]
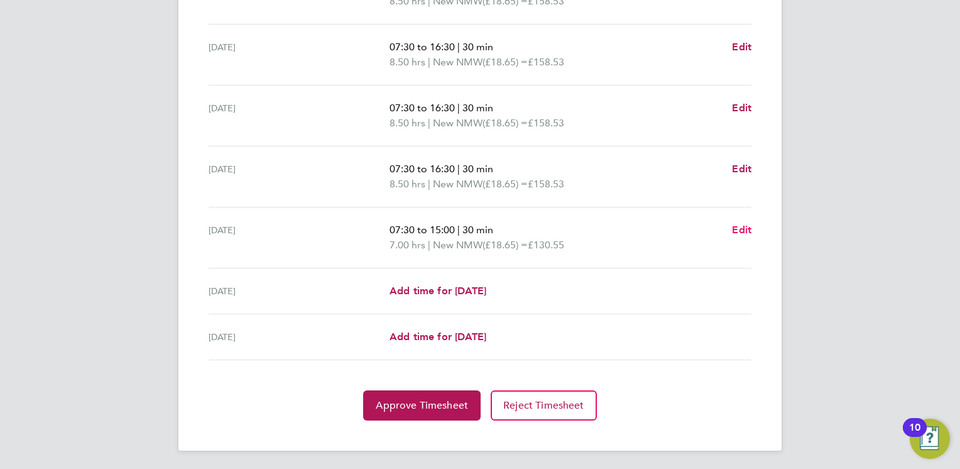
click at [741, 230] on span "Edit" at bounding box center [741, 230] width 19 height 12
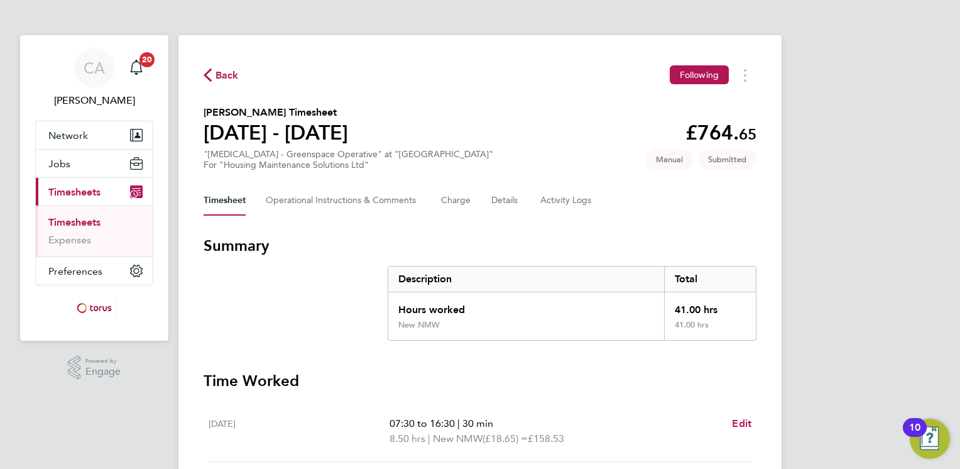
select select "30"
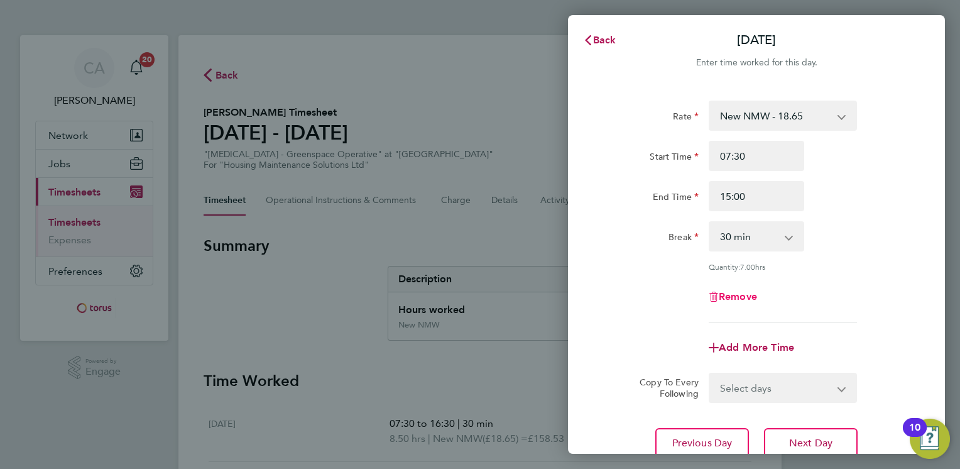
click at [713, 295] on icon "button" at bounding box center [714, 297] width 10 height 10
select select "null"
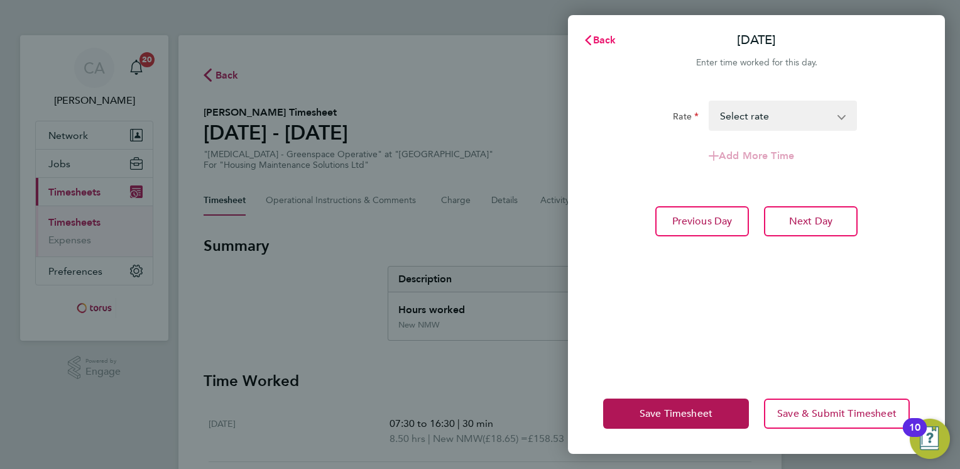
click at [596, 43] on span "Back" at bounding box center [604, 40] width 23 height 12
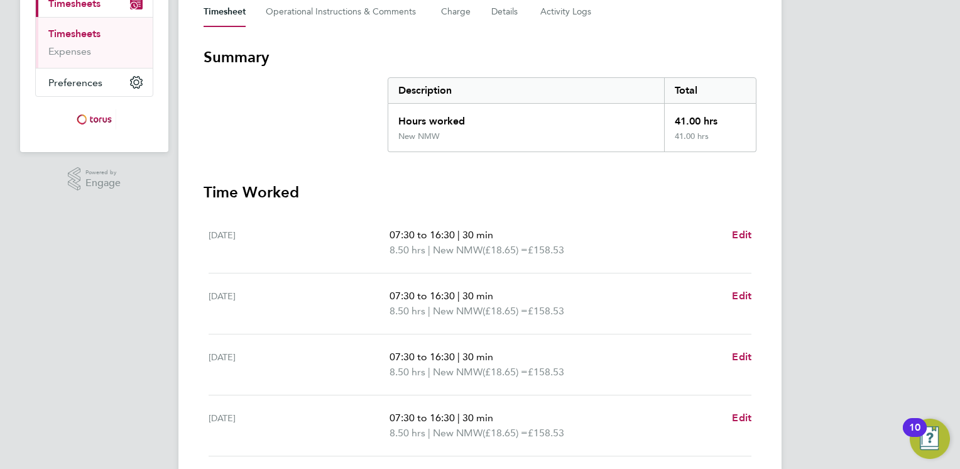
scroll to position [314, 0]
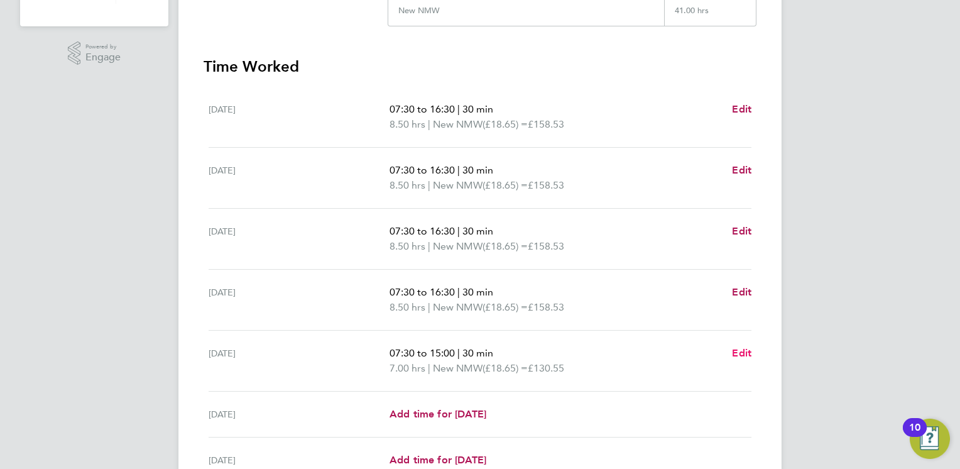
click at [736, 354] on span "Edit" at bounding box center [741, 353] width 19 height 12
select select "30"
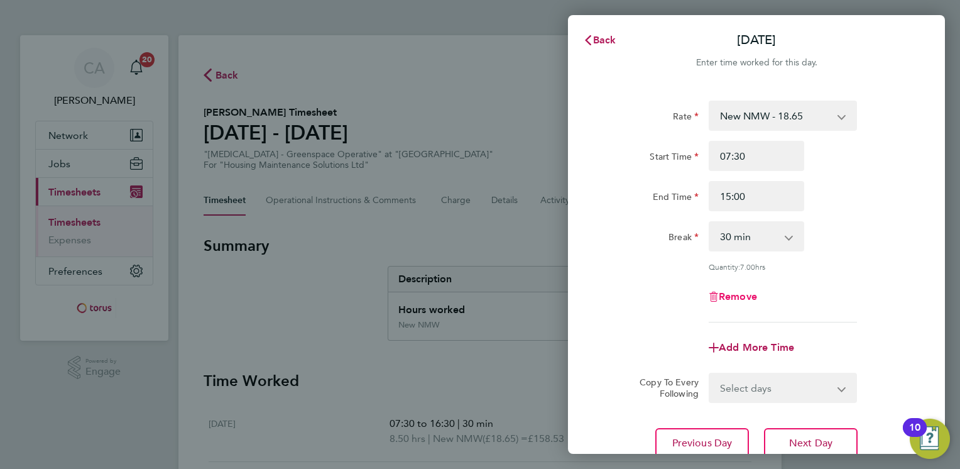
click at [729, 299] on span "Remove" at bounding box center [738, 296] width 38 height 12
select select "null"
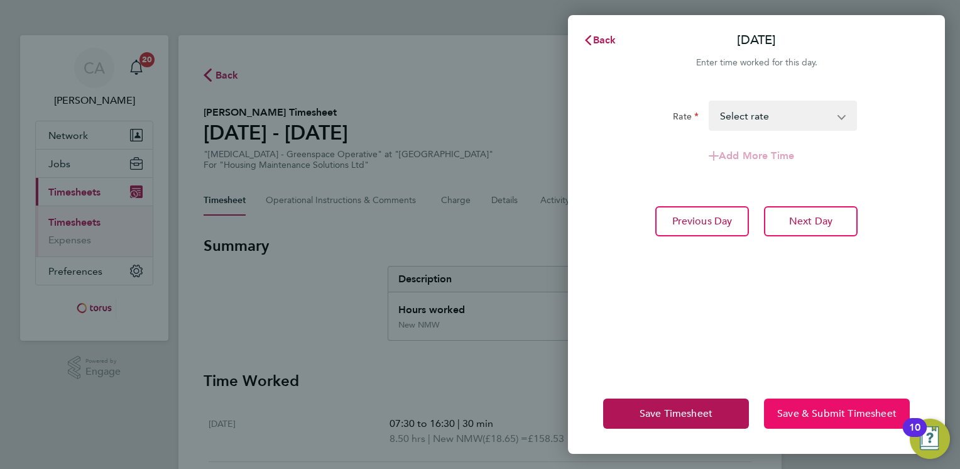
click at [809, 412] on span "Save & Submit Timesheet" at bounding box center [836, 413] width 119 height 13
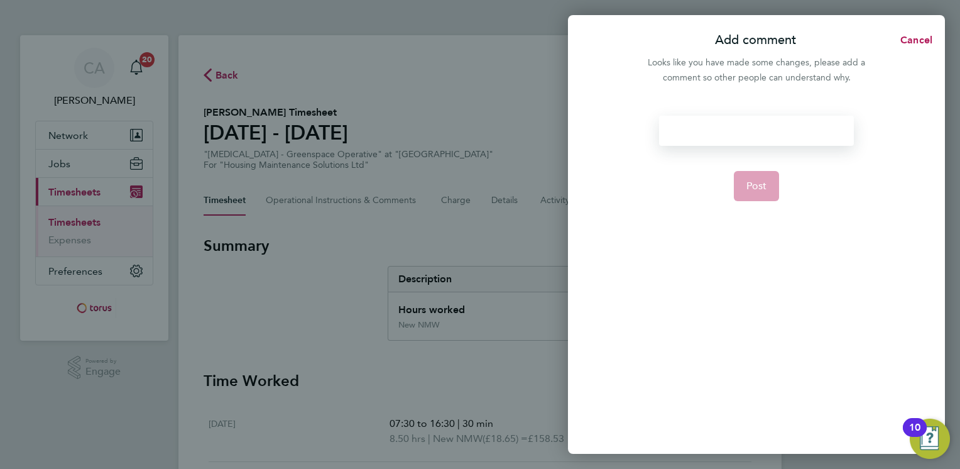
click at [751, 131] on div at bounding box center [756, 131] width 194 height 30
click at [757, 129] on div at bounding box center [756, 131] width 194 height 30
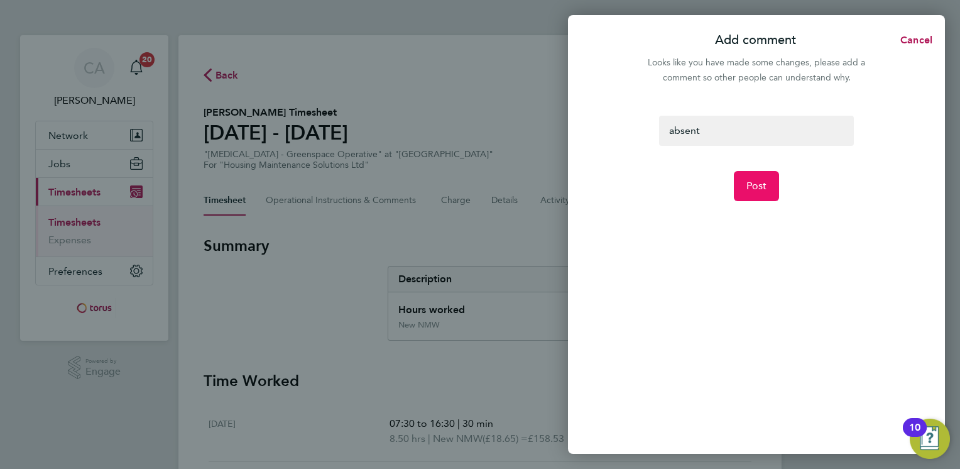
click at [756, 187] on span "Post" at bounding box center [756, 186] width 21 height 13
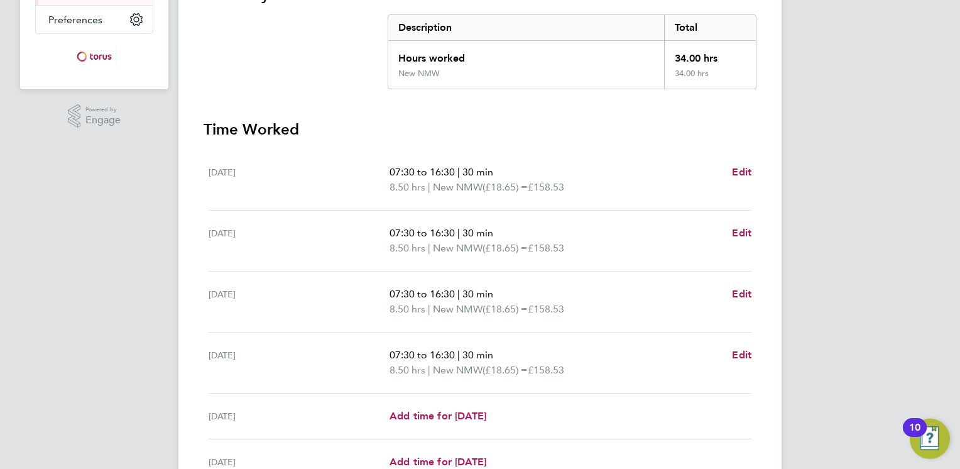
scroll to position [422, 0]
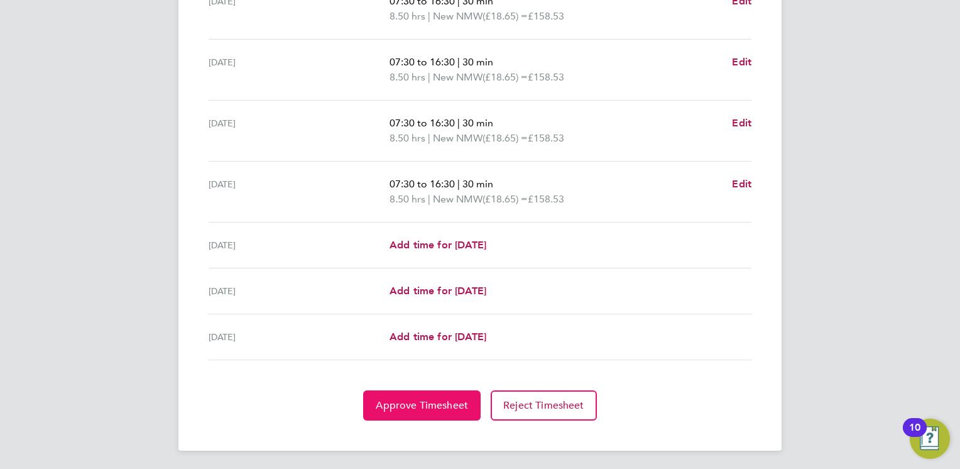
click at [455, 399] on span "Approve Timesheet" at bounding box center [422, 405] width 92 height 13
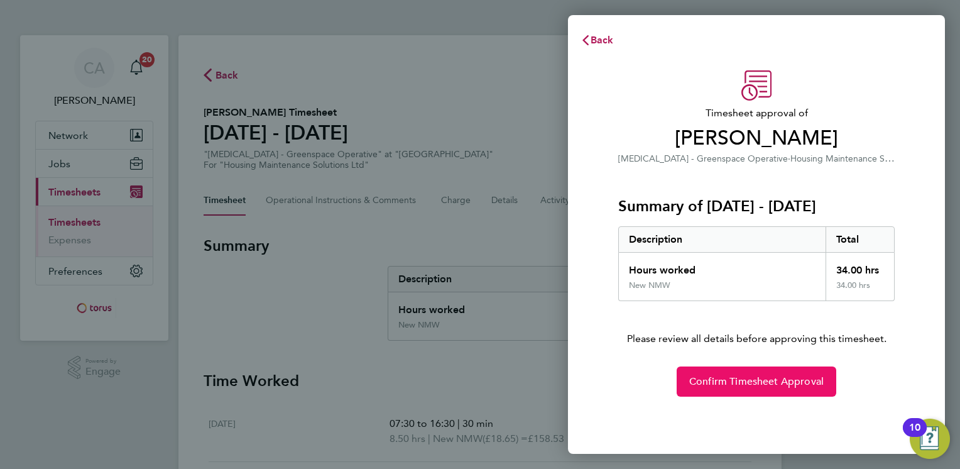
click at [738, 378] on span "Confirm Timesheet Approval" at bounding box center [756, 381] width 134 height 13
